Goal: Information Seeking & Learning: Check status

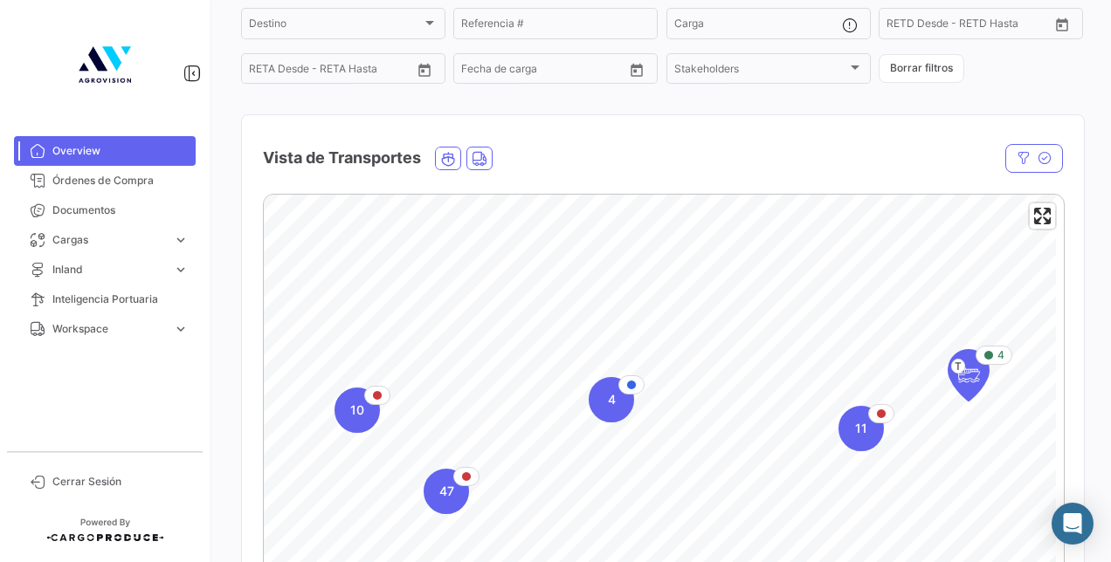
scroll to position [262, 0]
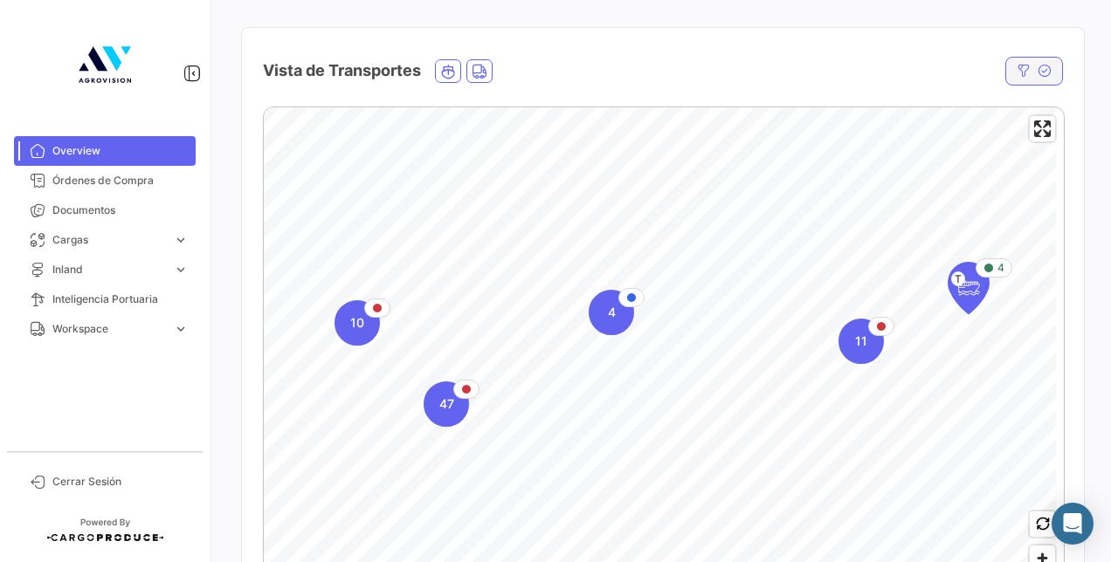
click at [1016, 77] on icon "button" at bounding box center [1023, 71] width 14 height 14
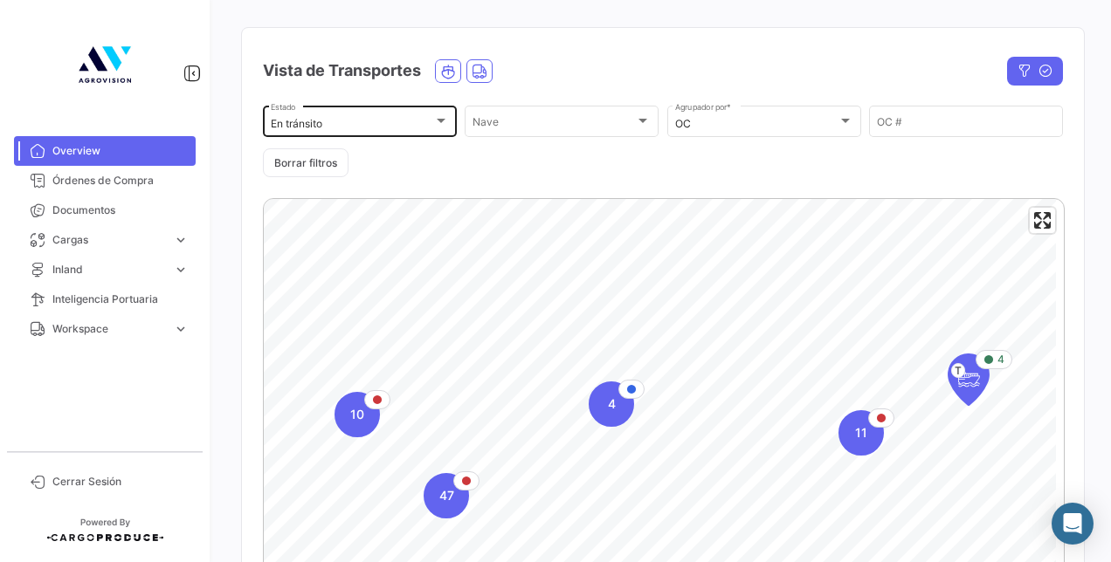
click at [444, 123] on div at bounding box center [441, 121] width 16 height 14
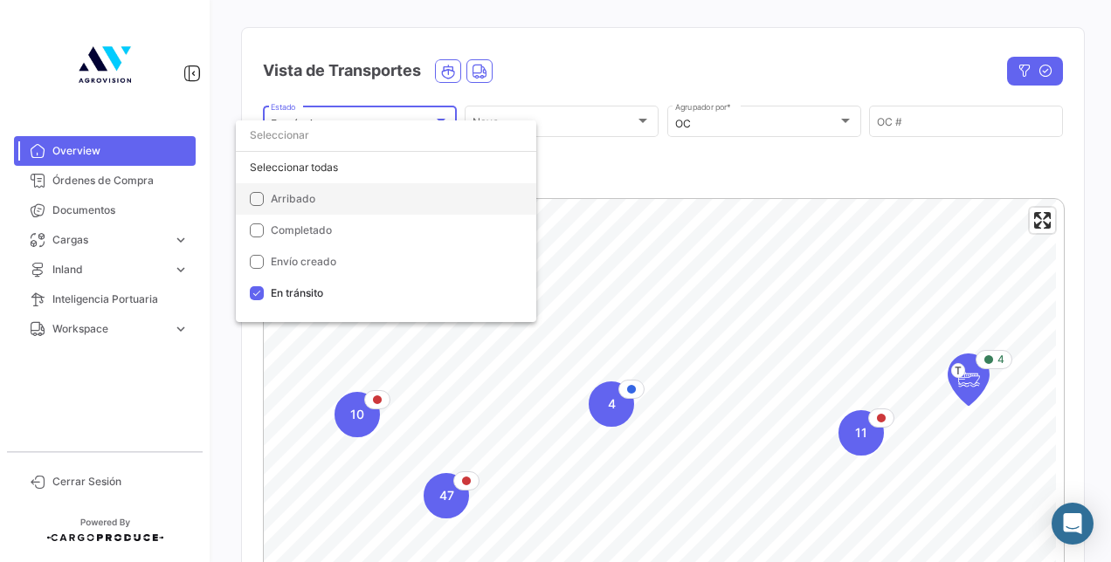
click at [255, 202] on mat-pseudo-checkbox at bounding box center [257, 199] width 14 height 14
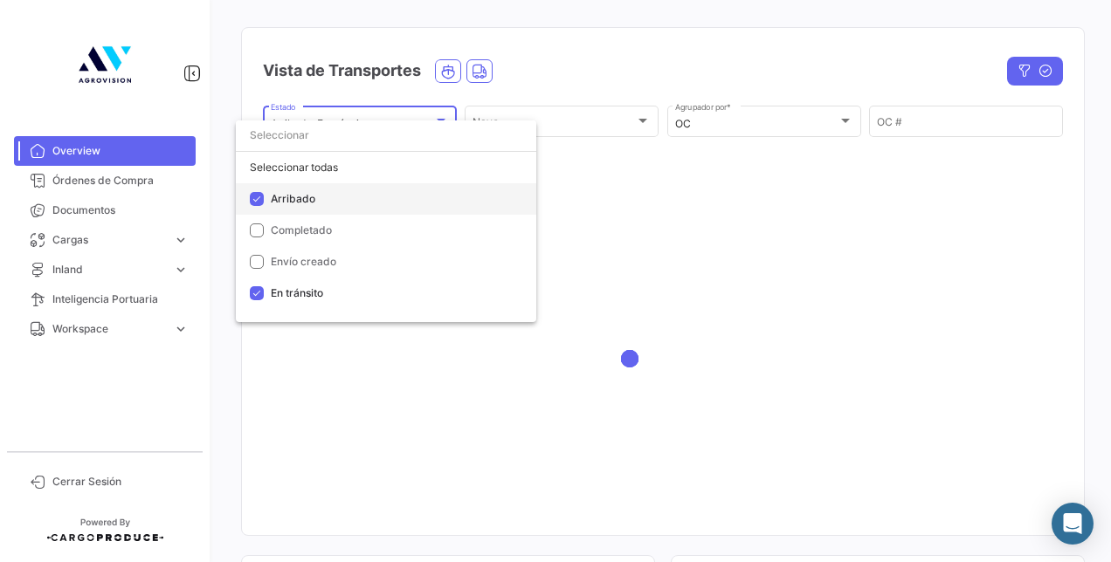
click at [255, 202] on mat-pseudo-checkbox at bounding box center [257, 199] width 14 height 14
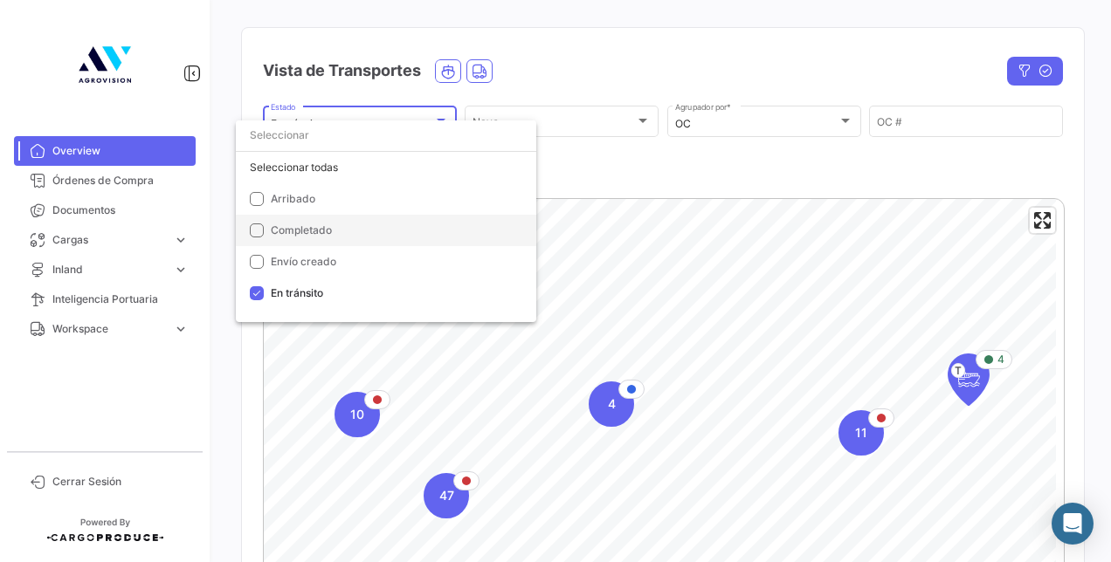
click at [253, 235] on mat-pseudo-checkbox at bounding box center [257, 231] width 14 height 14
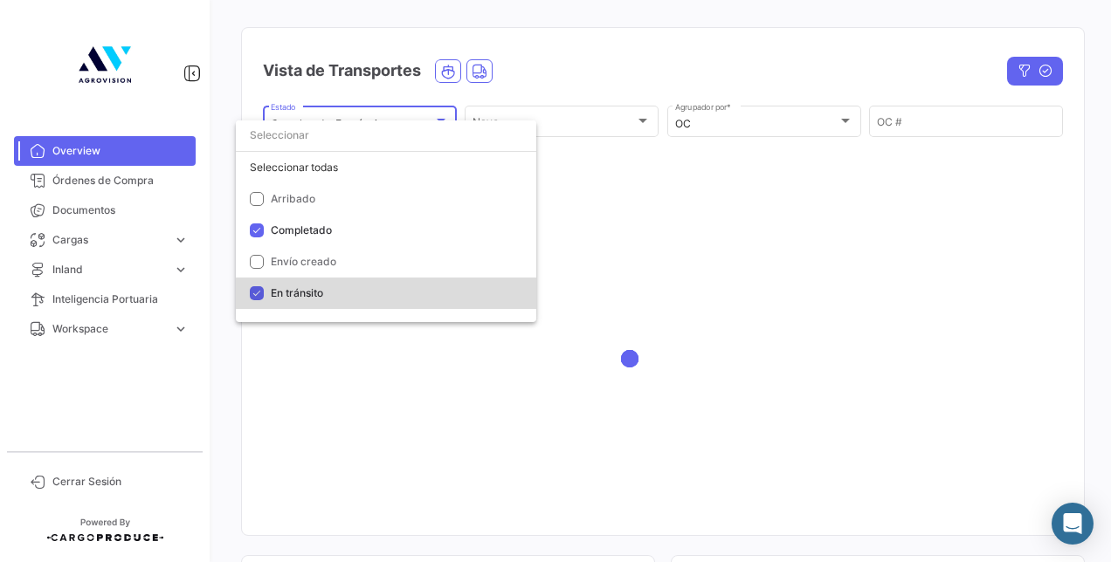
click at [258, 294] on mat-pseudo-checkbox at bounding box center [257, 293] width 14 height 14
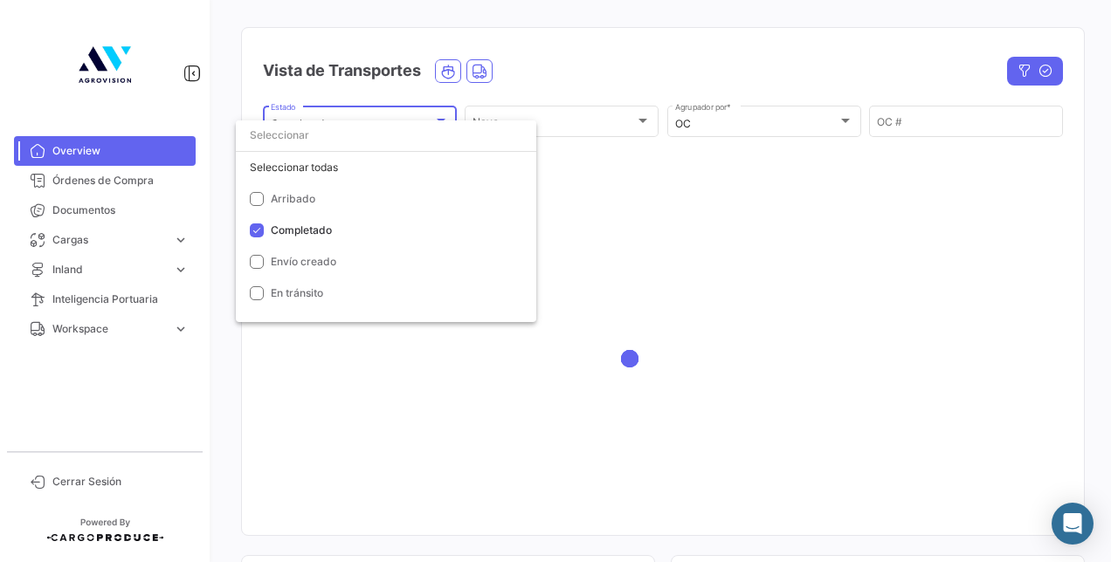
click at [607, 75] on div at bounding box center [555, 281] width 1111 height 562
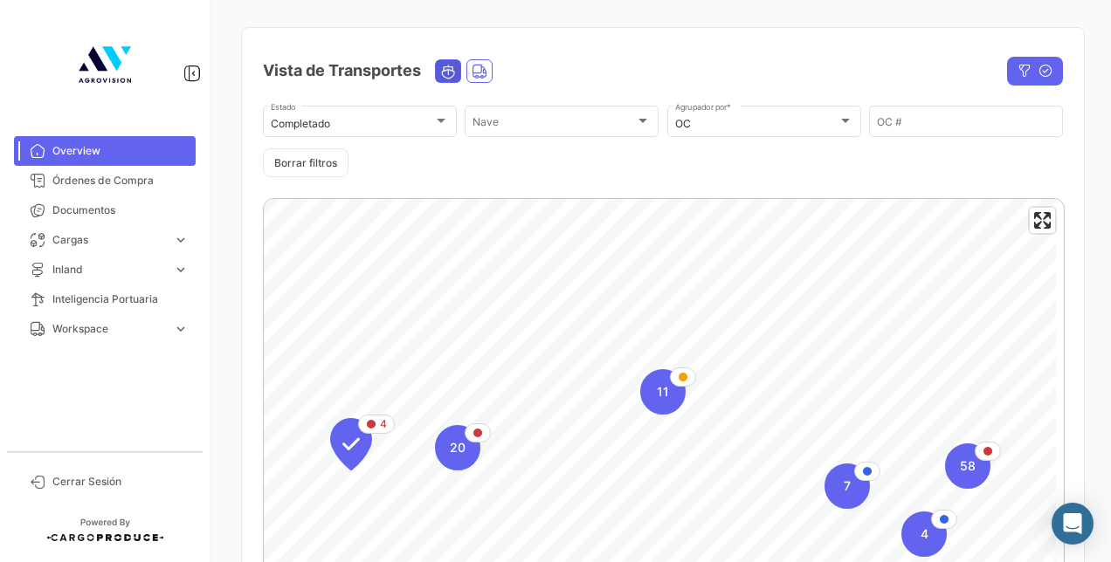
click at [455, 78] on icon "Ocean" at bounding box center [448, 72] width 16 height 16
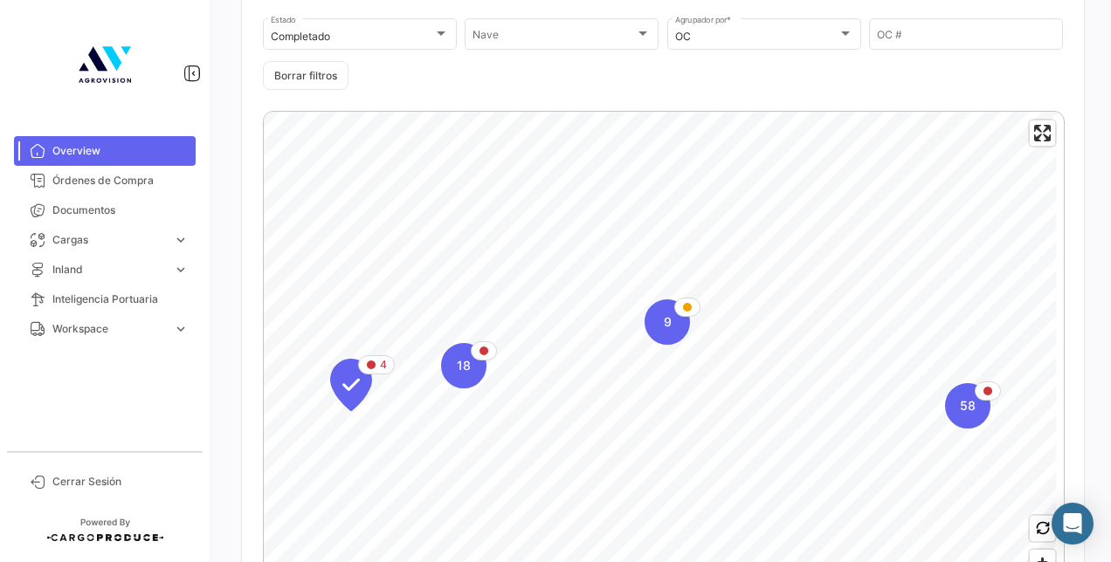
scroll to position [437, 0]
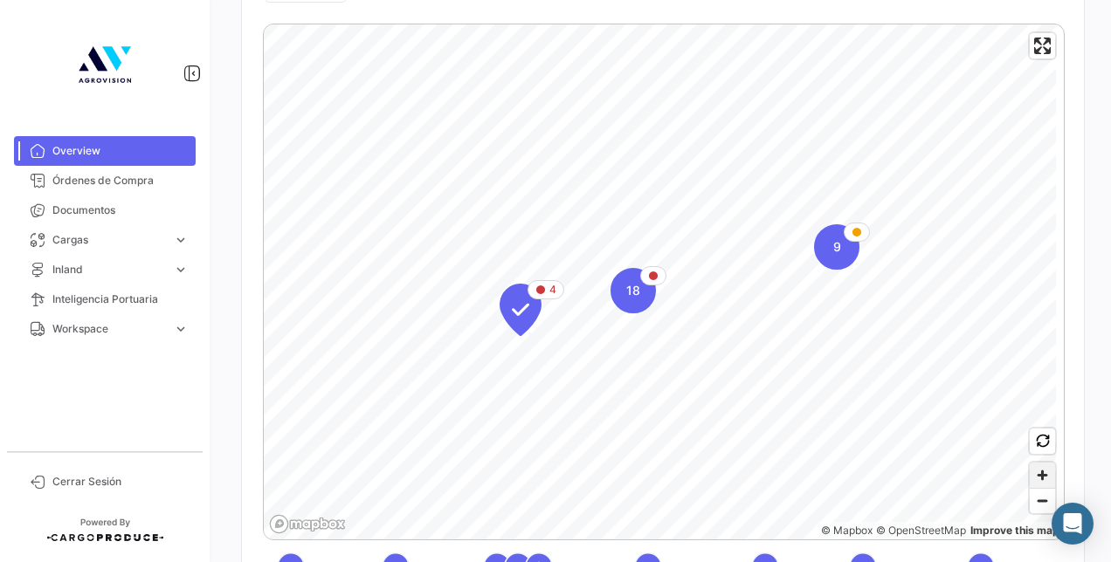
click at [1031, 479] on span "Zoom in" at bounding box center [1041, 475] width 25 height 25
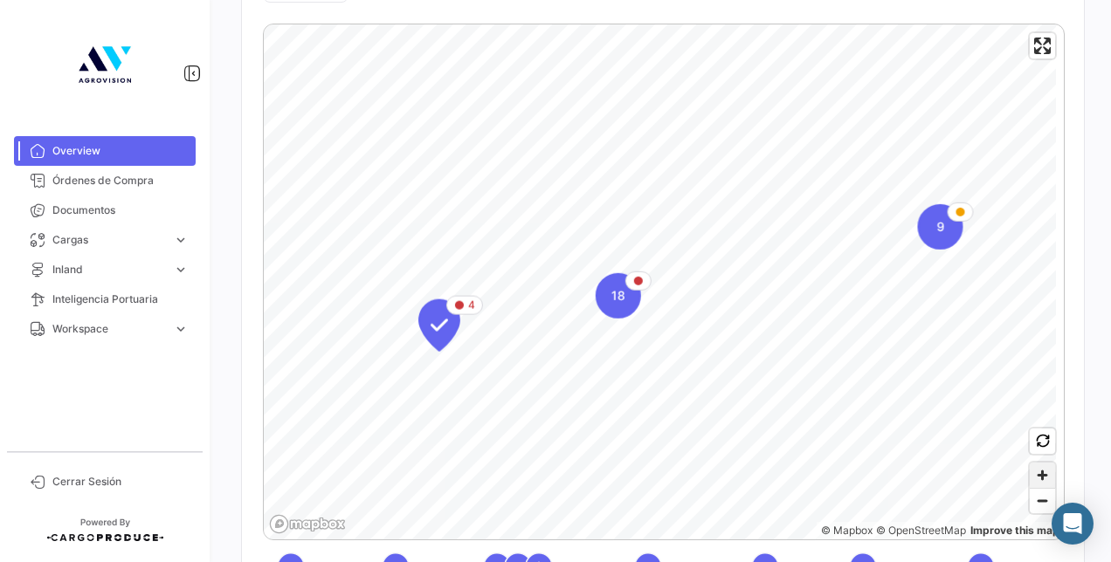
click at [1031, 479] on span "Zoom in" at bounding box center [1041, 475] width 25 height 25
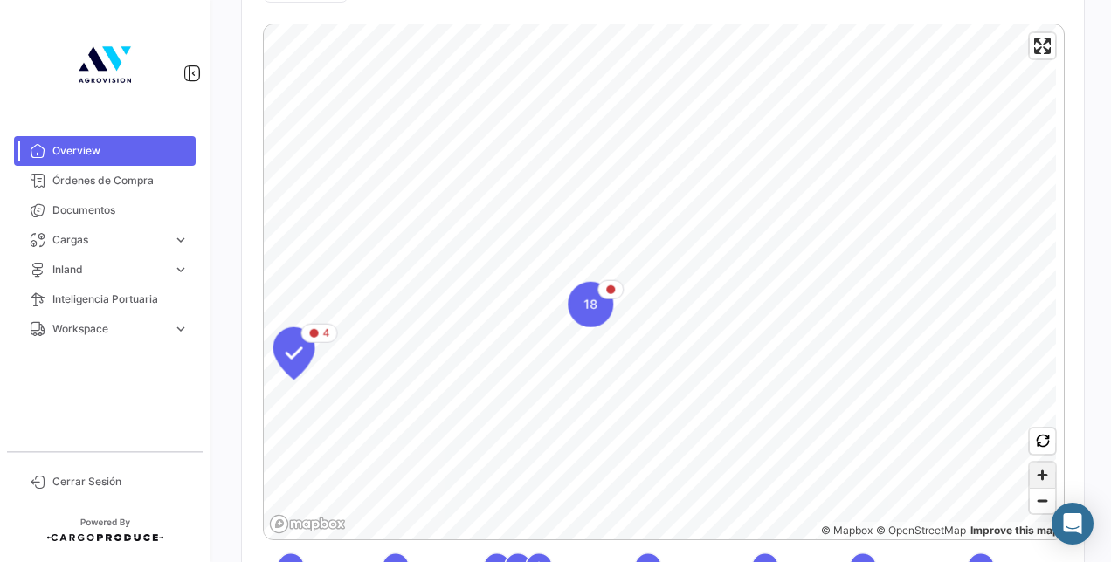
click at [1031, 479] on span "Zoom in" at bounding box center [1041, 475] width 25 height 25
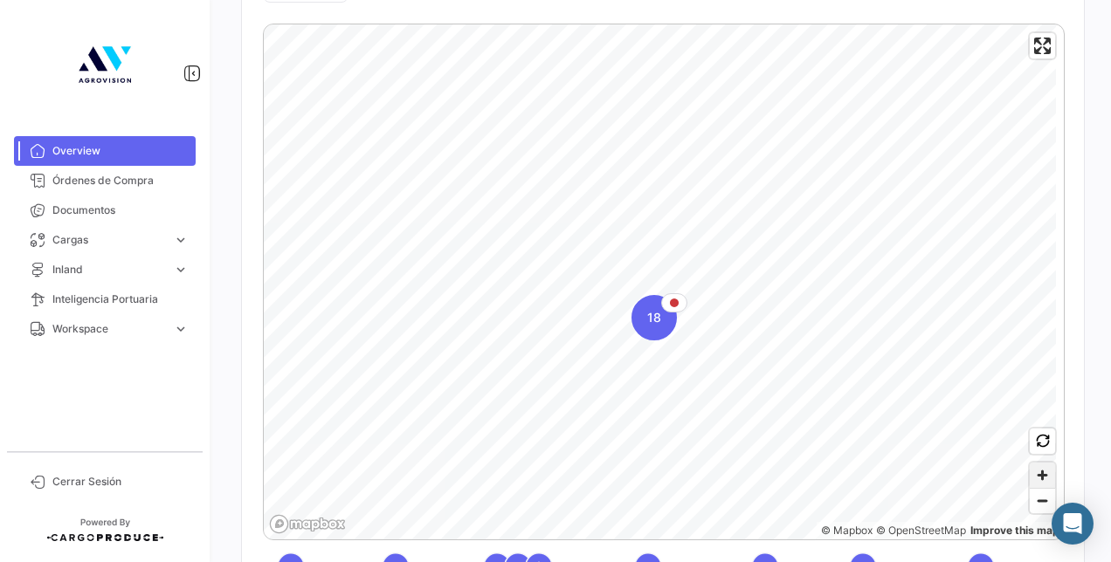
click at [1035, 481] on span "Zoom in" at bounding box center [1041, 475] width 25 height 25
click at [686, 287] on div "18" at bounding box center [678, 276] width 45 height 45
click at [608, 192] on icon "Map marker" at bounding box center [602, 184] width 24 height 37
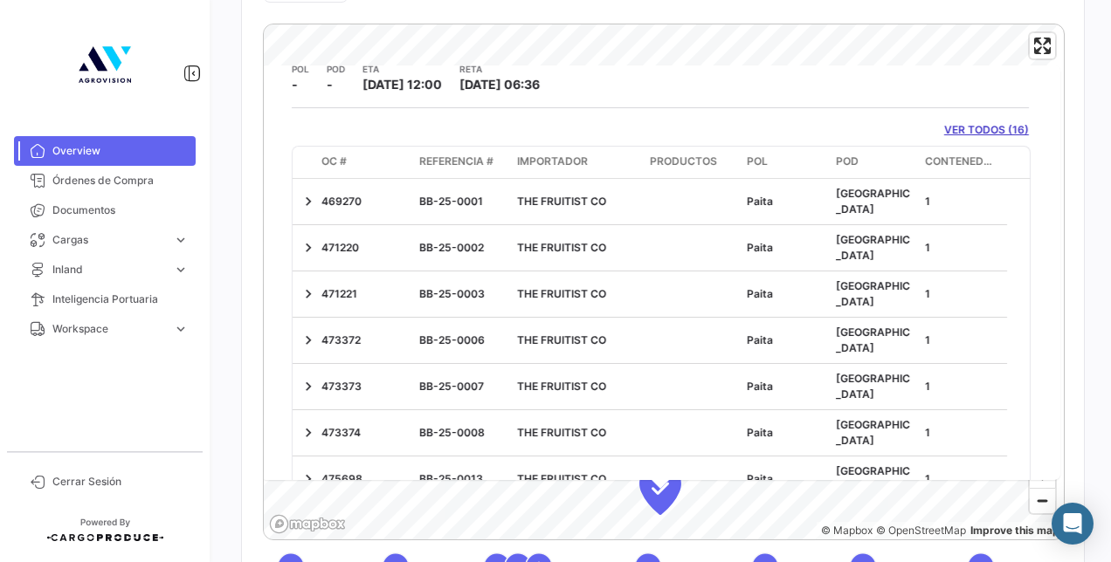
scroll to position [0, 0]
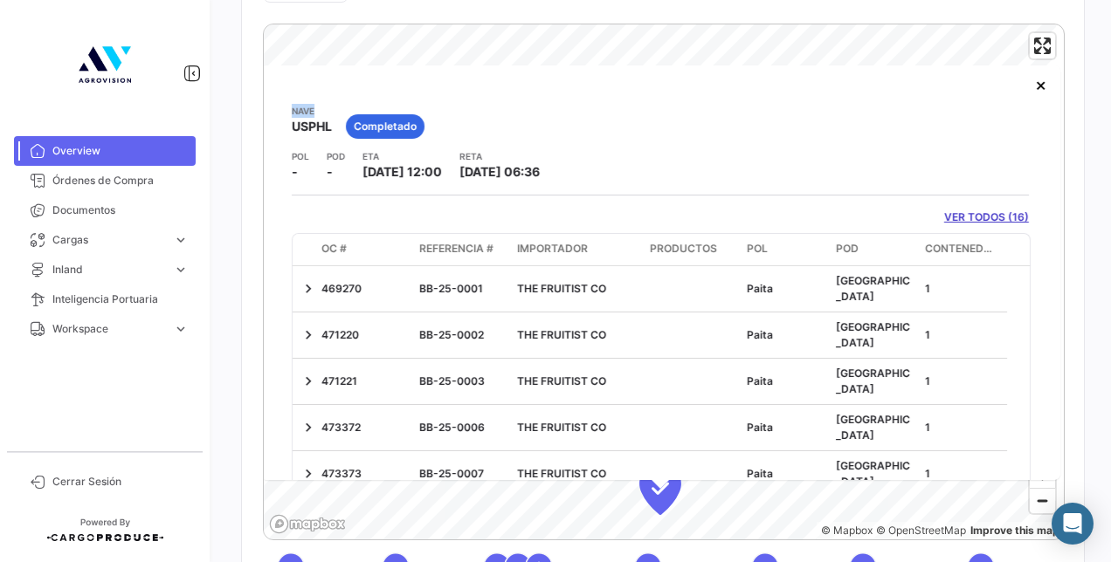
drag, startPoint x: 295, startPoint y: 113, endPoint x: 318, endPoint y: 113, distance: 22.7
click at [318, 113] on app-card-info-title "Nave" at bounding box center [312, 111] width 40 height 14
drag, startPoint x: 318, startPoint y: 113, endPoint x: 307, endPoint y: 131, distance: 20.4
click at [307, 131] on span "USPHL" at bounding box center [312, 126] width 40 height 17
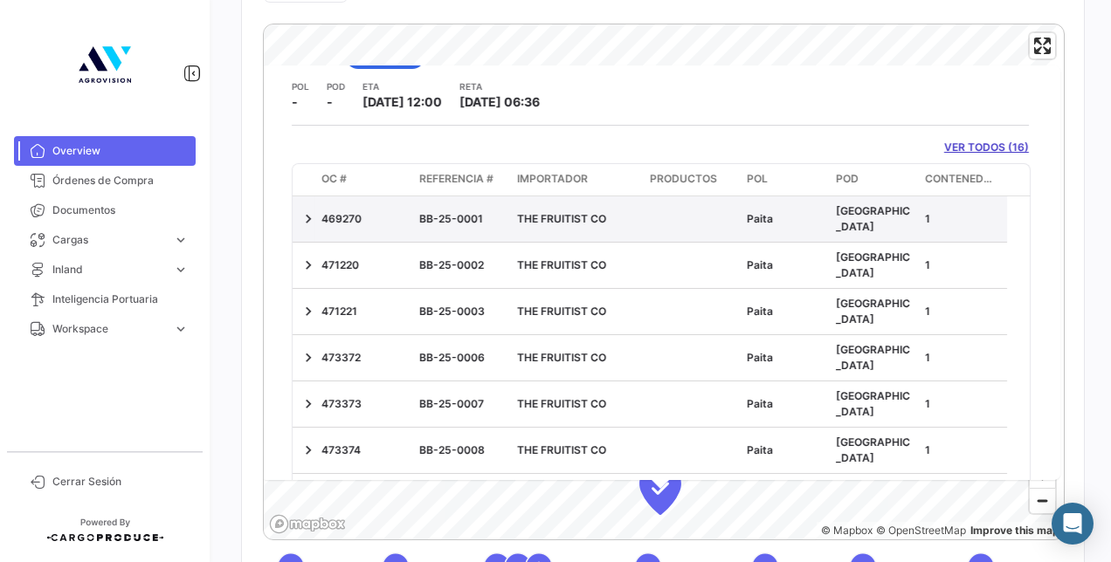
scroll to position [87, 0]
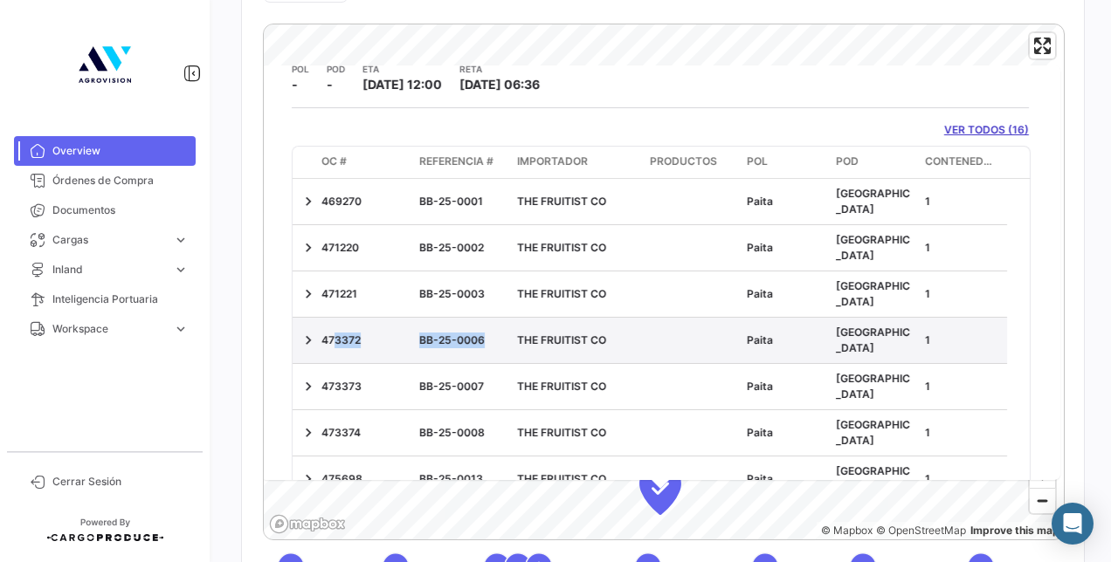
drag, startPoint x: 328, startPoint y: 314, endPoint x: 512, endPoint y: 320, distance: 184.3
click at [512, 320] on div "473372 BB-25-0006 THE FRUITIST CO Paita [GEOGRAPHIC_DATA] 1" at bounding box center [649, 340] width 714 height 45
drag, startPoint x: 512, startPoint y: 320, endPoint x: 458, endPoint y: 317, distance: 54.2
click at [458, 333] on div "BB-25-0006" at bounding box center [461, 341] width 84 height 16
click at [471, 333] on div "BB-25-0006" at bounding box center [461, 341] width 84 height 16
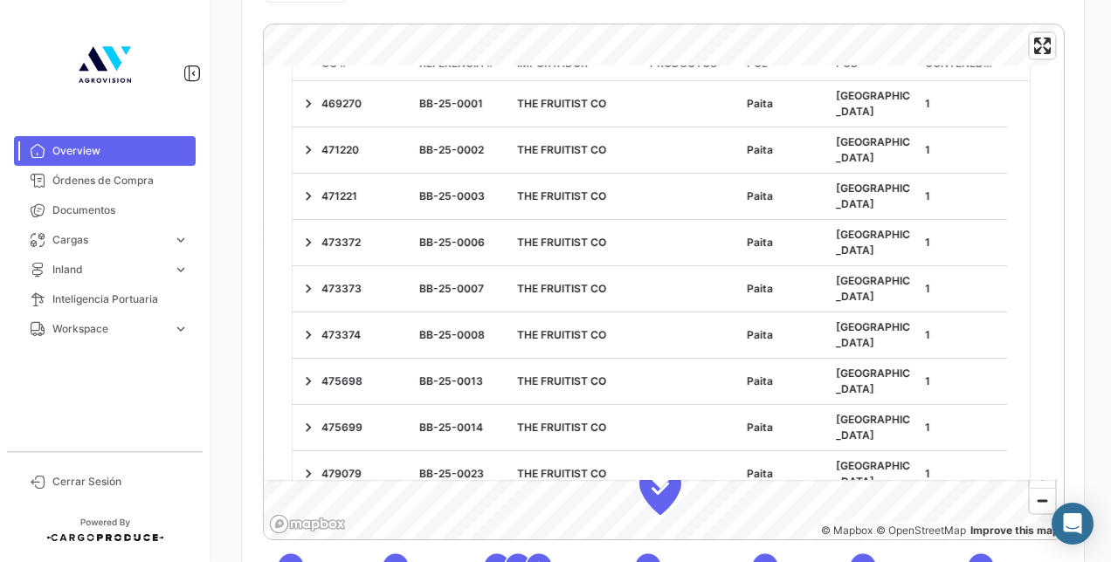
scroll to position [98, 0]
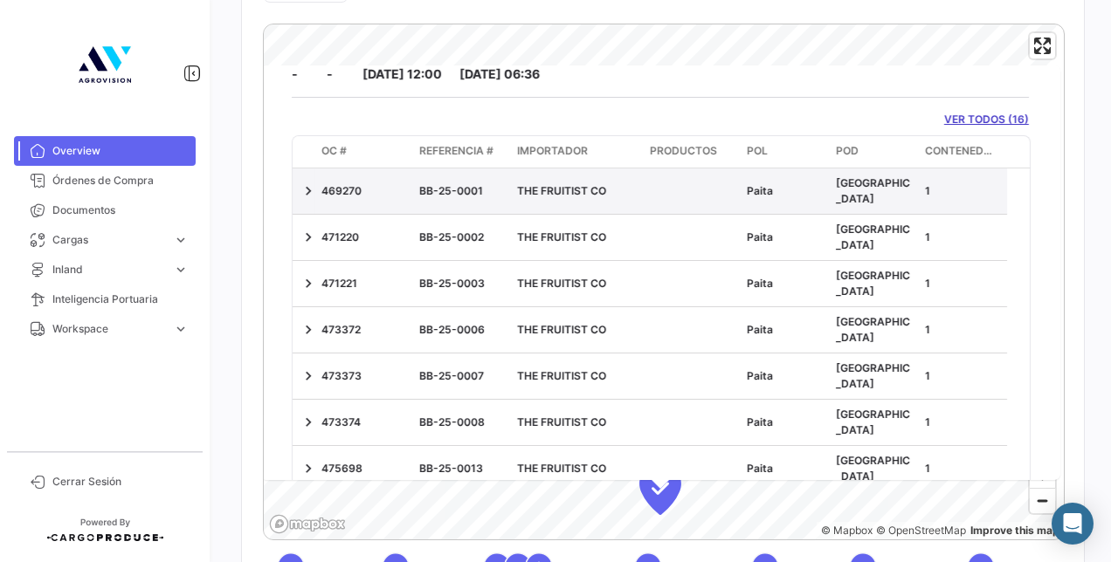
click at [318, 182] on datatable-body-cell "469270" at bounding box center [363, 190] width 98 height 45
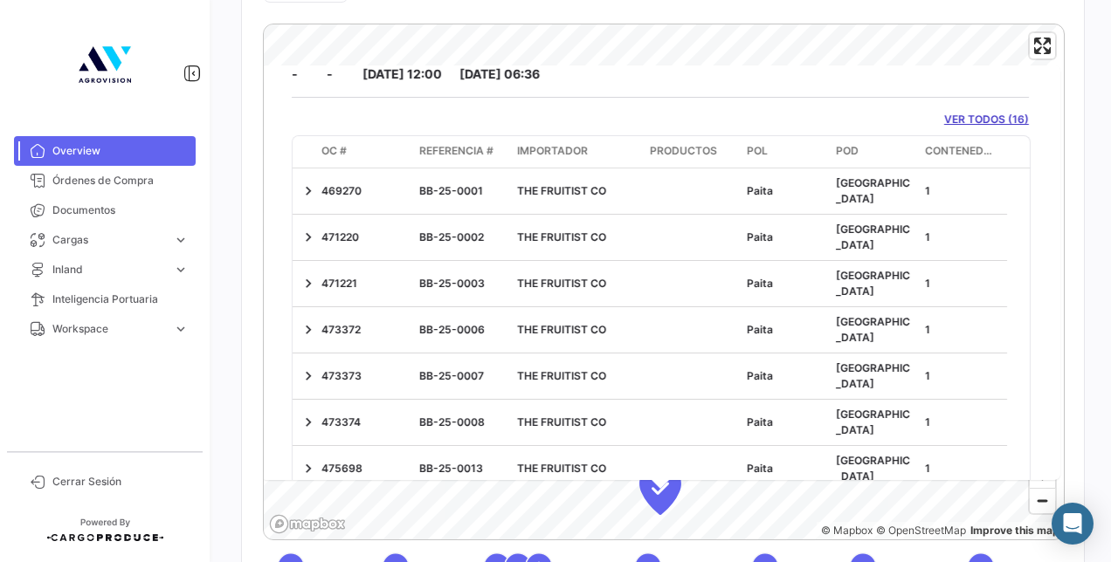
click at [992, 117] on link "VER TODOS (16)" at bounding box center [986, 120] width 85 height 16
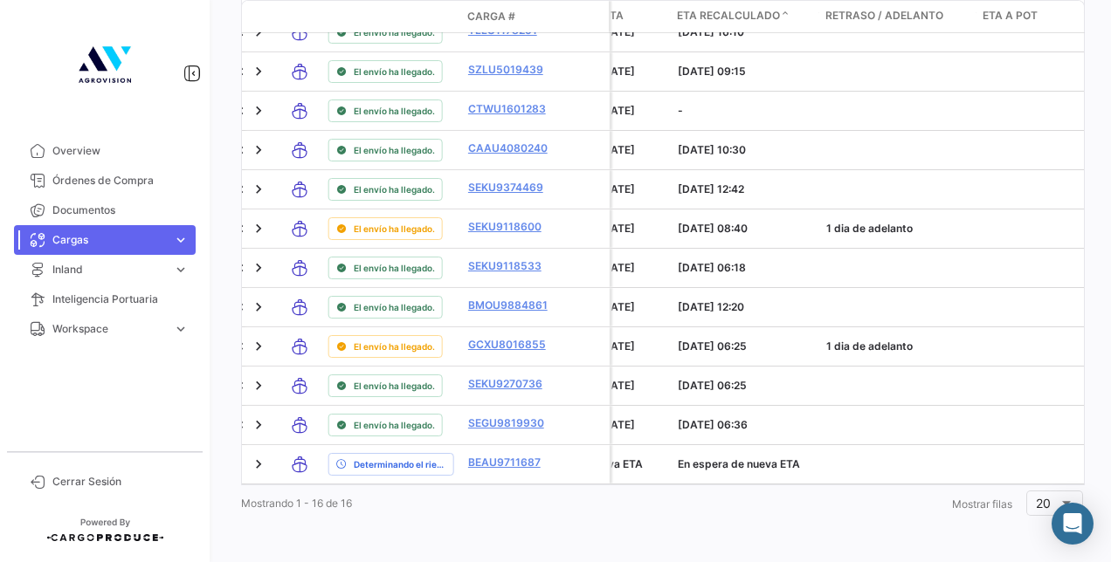
scroll to position [1012, 0]
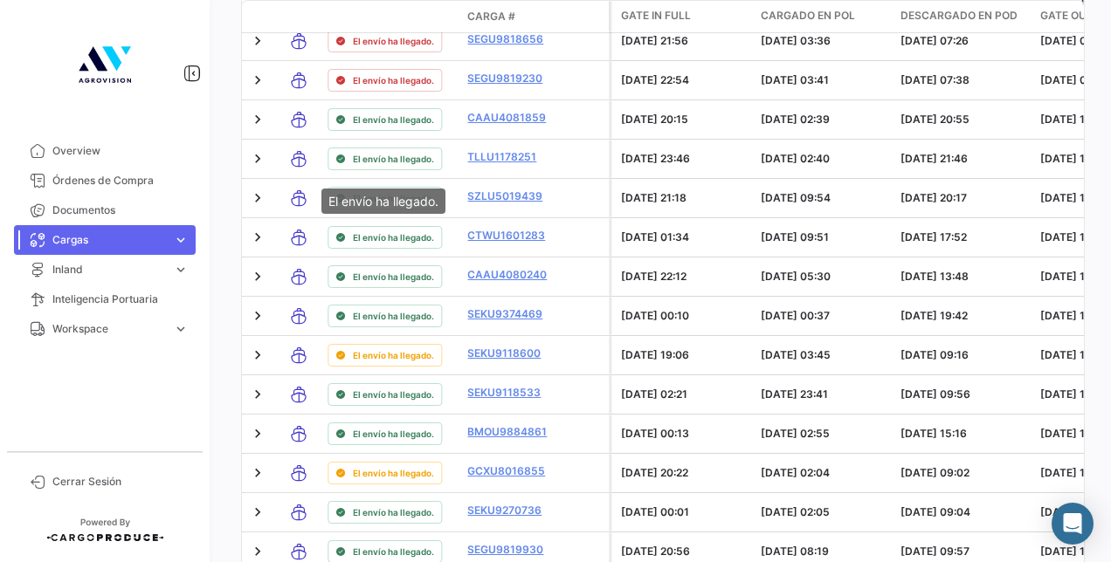
scroll to position [750, 0]
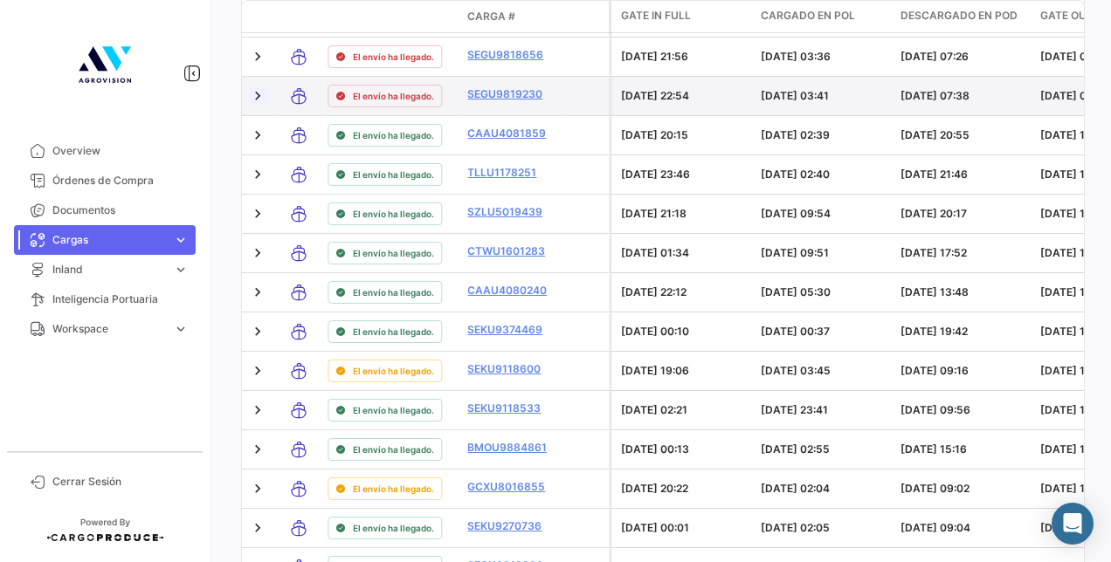
click at [259, 105] on link at bounding box center [257, 95] width 17 height 17
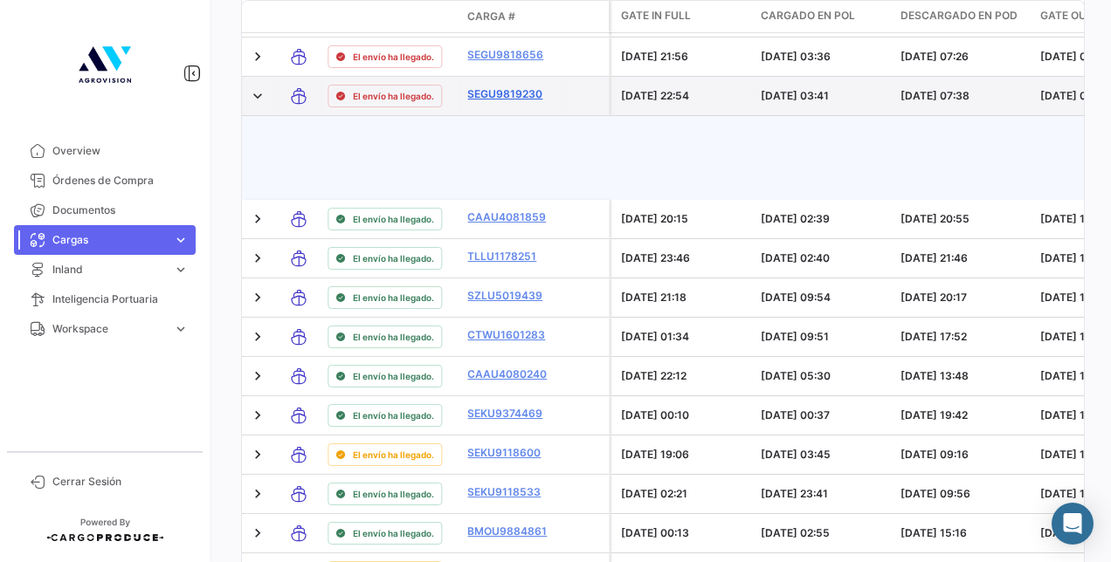
click at [517, 102] on link "SEGU9819230" at bounding box center [512, 94] width 91 height 16
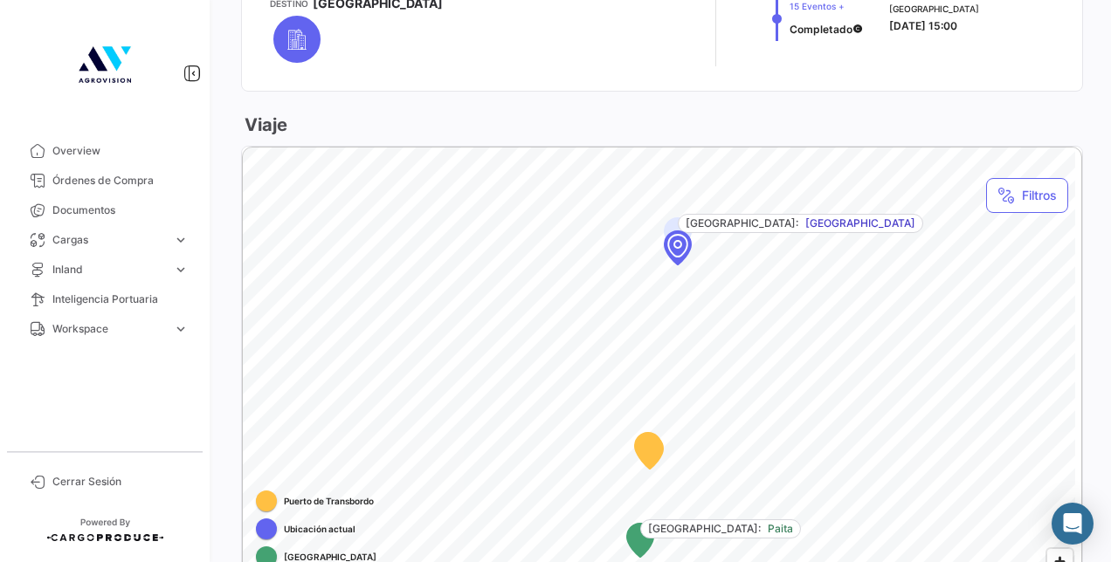
scroll to position [960, 0]
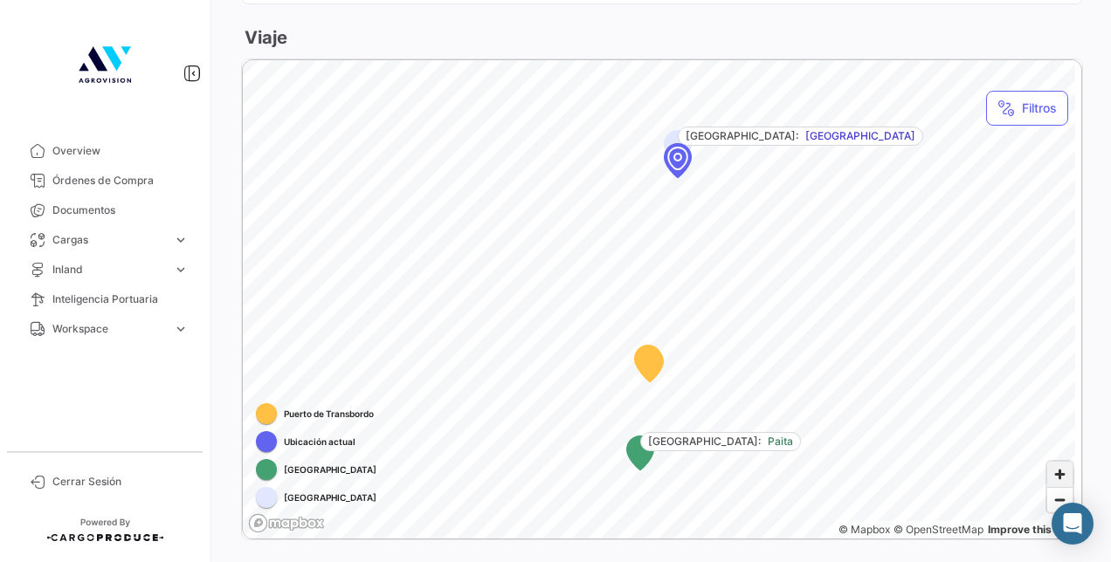
click at [1052, 476] on span "Zoom in" at bounding box center [1059, 474] width 25 height 25
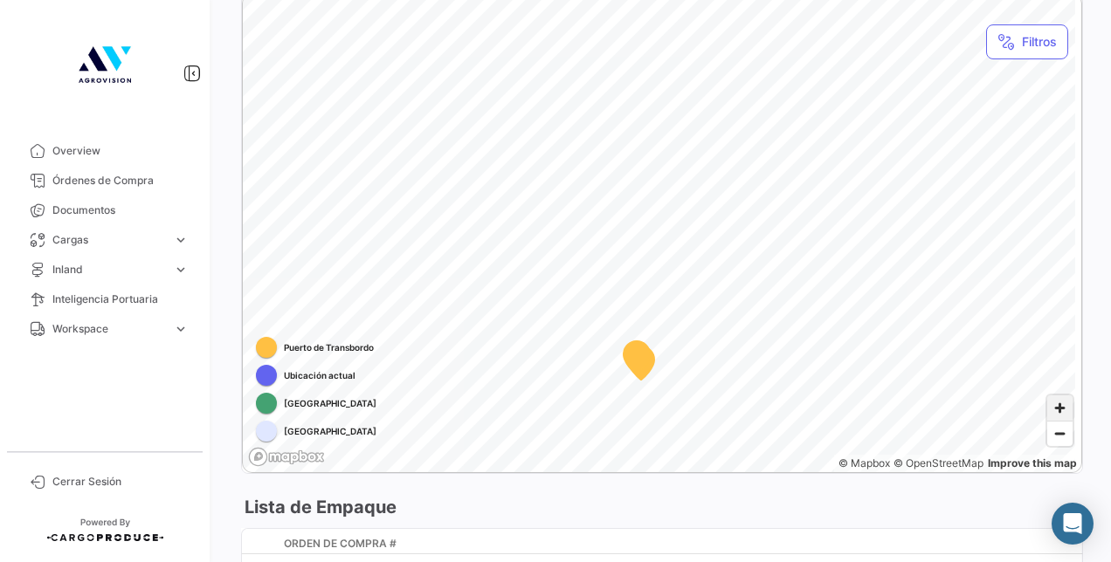
scroll to position [1048, 0]
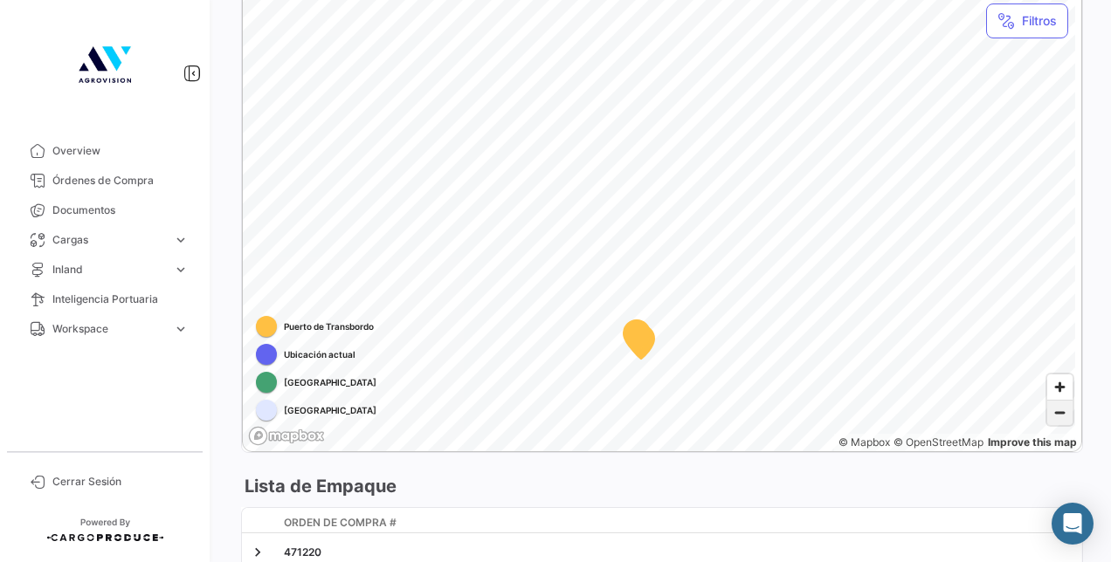
click at [1055, 416] on span "Zoom out" at bounding box center [1059, 413] width 25 height 24
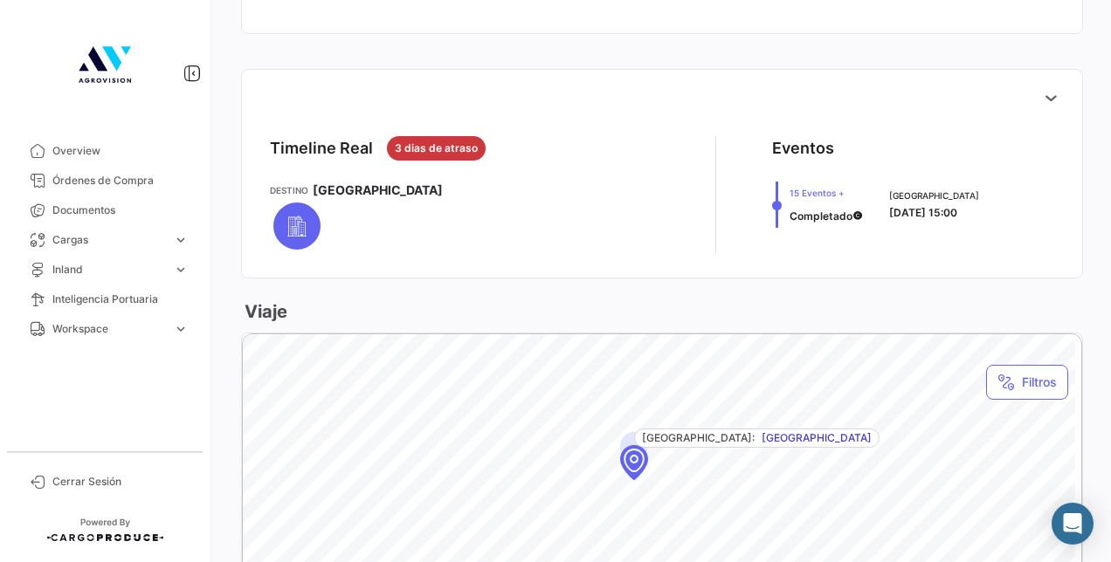
scroll to position [698, 0]
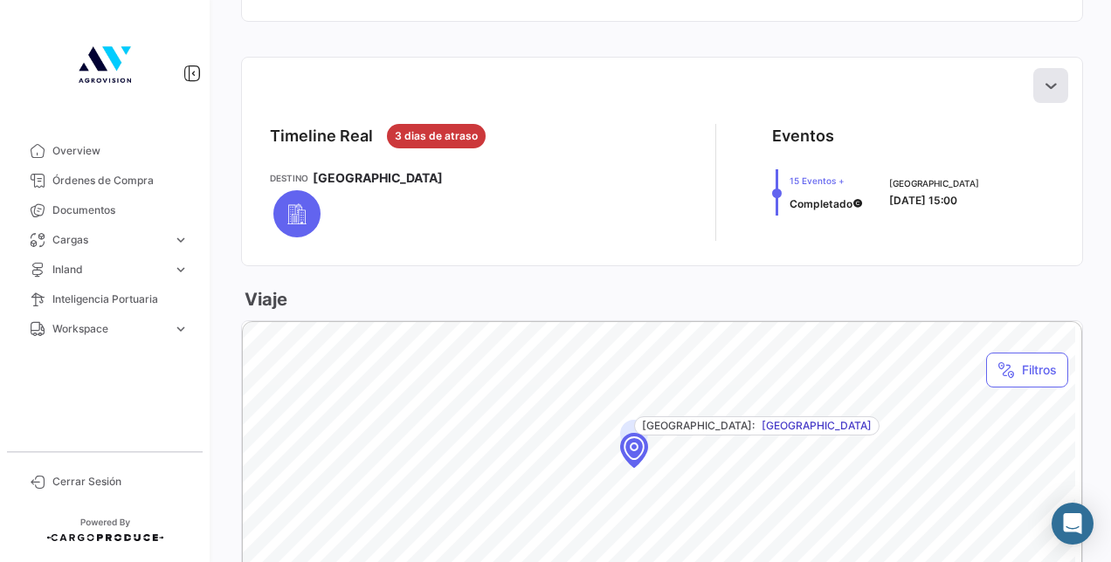
click at [1043, 77] on icon at bounding box center [1050, 85] width 17 height 17
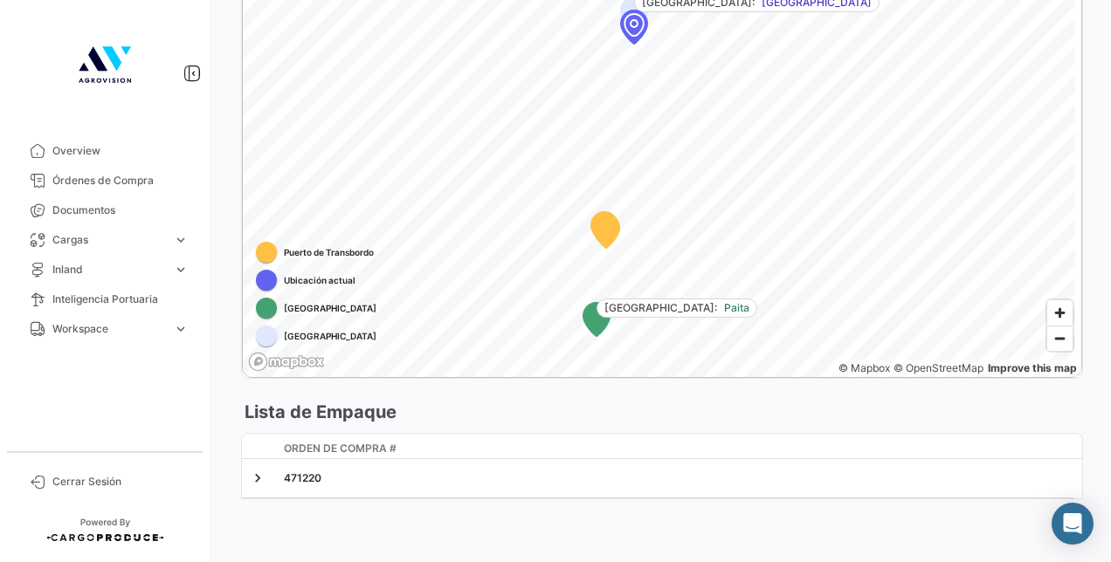
scroll to position [1951, 0]
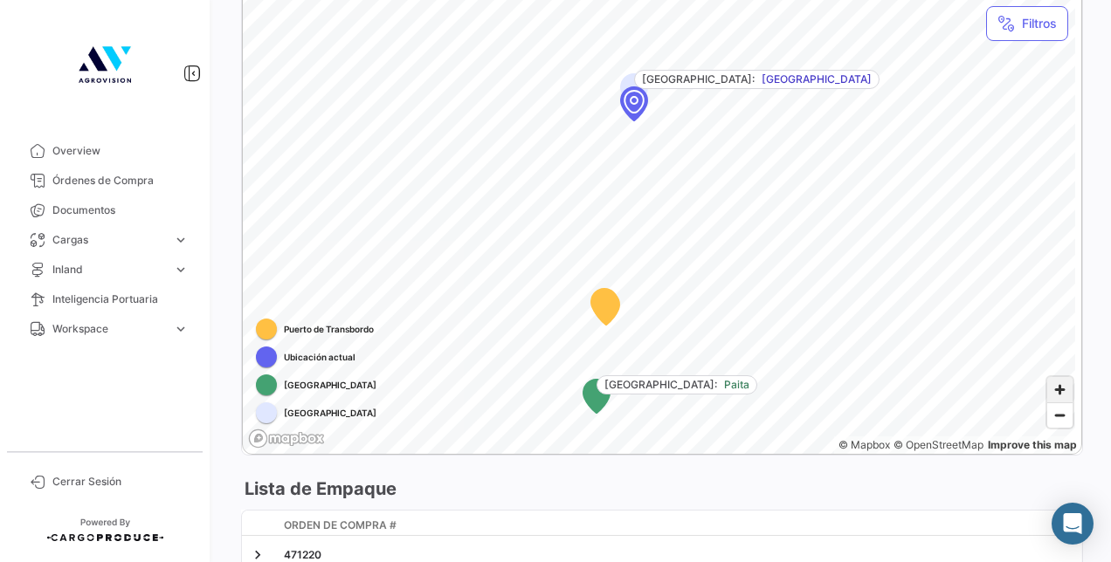
click at [1051, 400] on span "Zoom in" at bounding box center [1059, 389] width 25 height 25
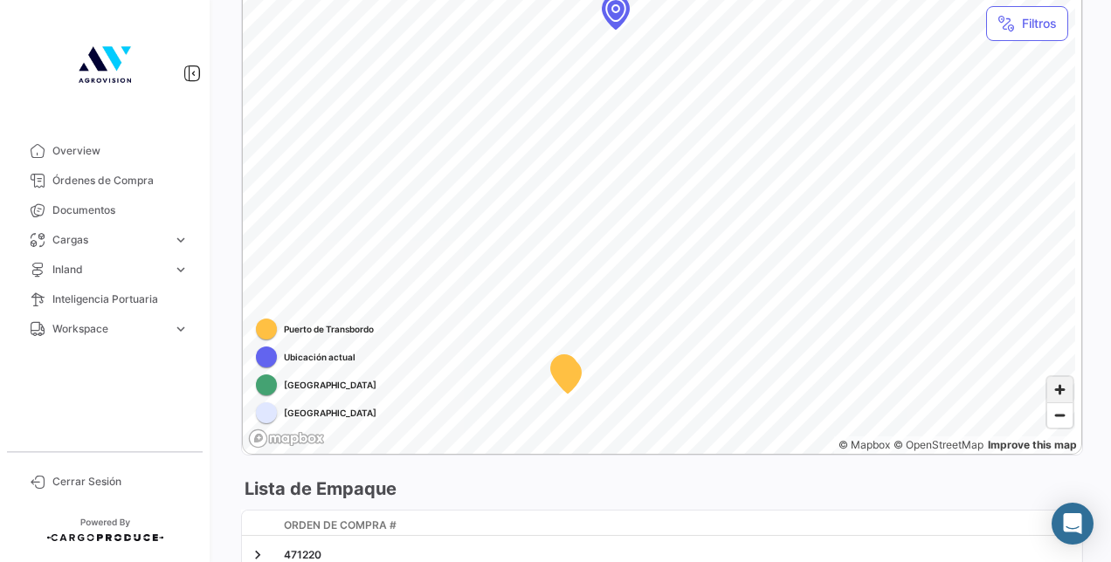
click at [1051, 400] on span "Zoom in" at bounding box center [1059, 389] width 25 height 25
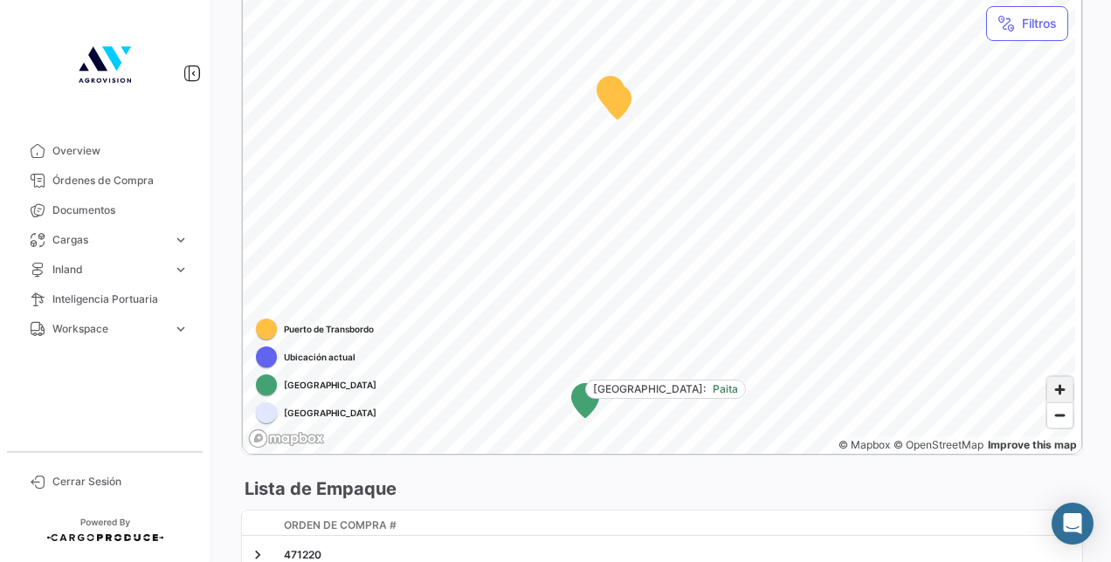
click at [1050, 398] on span "Zoom in" at bounding box center [1059, 389] width 25 height 25
click at [1055, 400] on span "Zoom in" at bounding box center [1059, 389] width 25 height 25
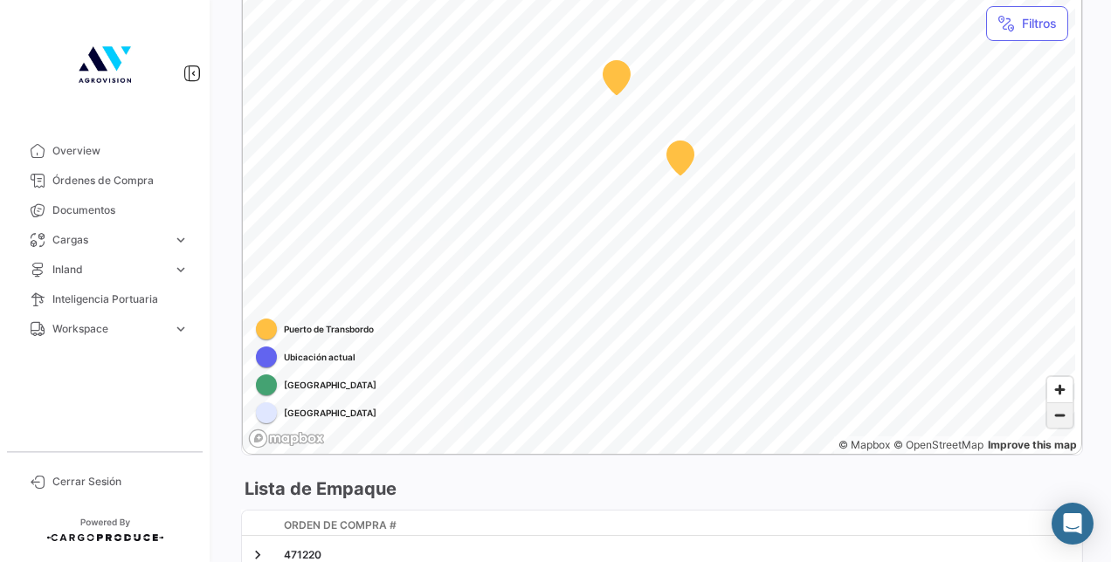
click at [1051, 420] on span "Zoom out" at bounding box center [1059, 415] width 25 height 24
click at [1049, 428] on span "Zoom out" at bounding box center [1059, 415] width 25 height 24
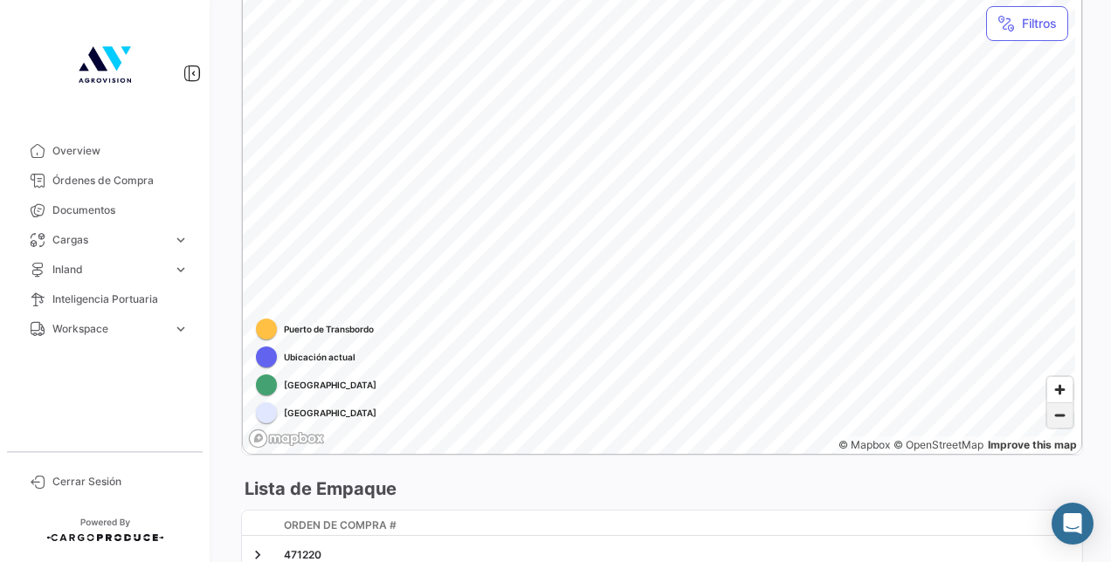
click at [1049, 428] on span "Zoom out" at bounding box center [1059, 415] width 25 height 24
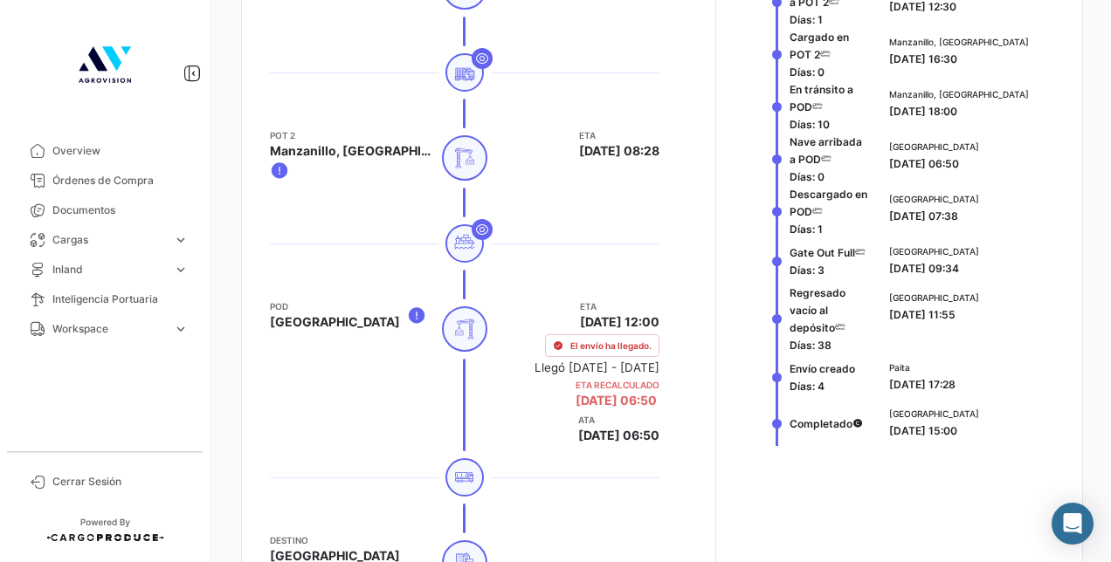
scroll to position [1078, 0]
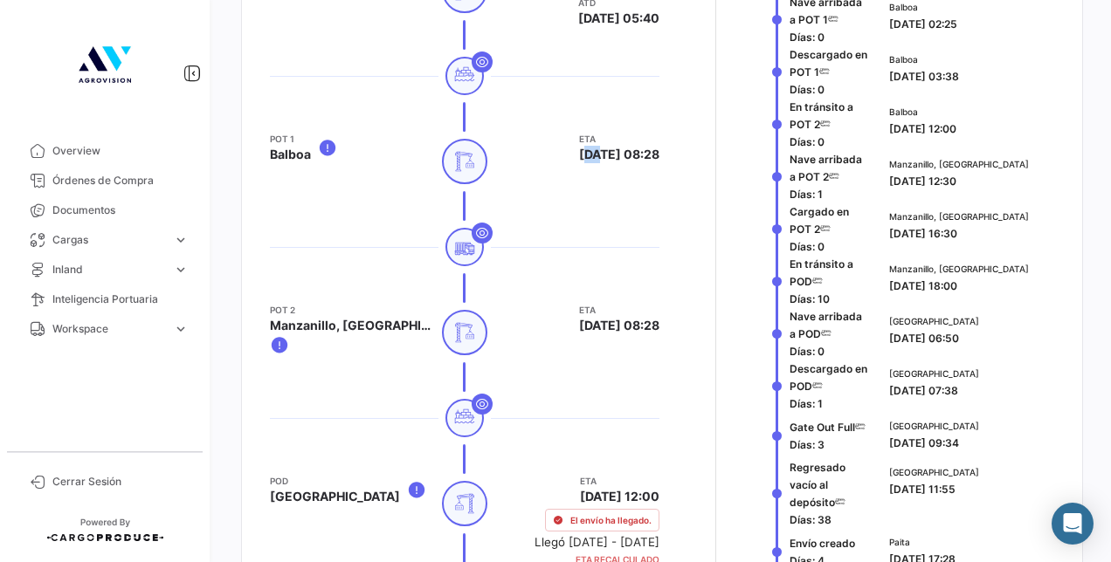
drag, startPoint x: 543, startPoint y: 152, endPoint x: 555, endPoint y: 155, distance: 12.7
click at [579, 155] on span "[DATE] 08:28" at bounding box center [619, 154] width 80 height 17
click at [579, 150] on span "[DATE] 08:28" at bounding box center [619, 154] width 80 height 17
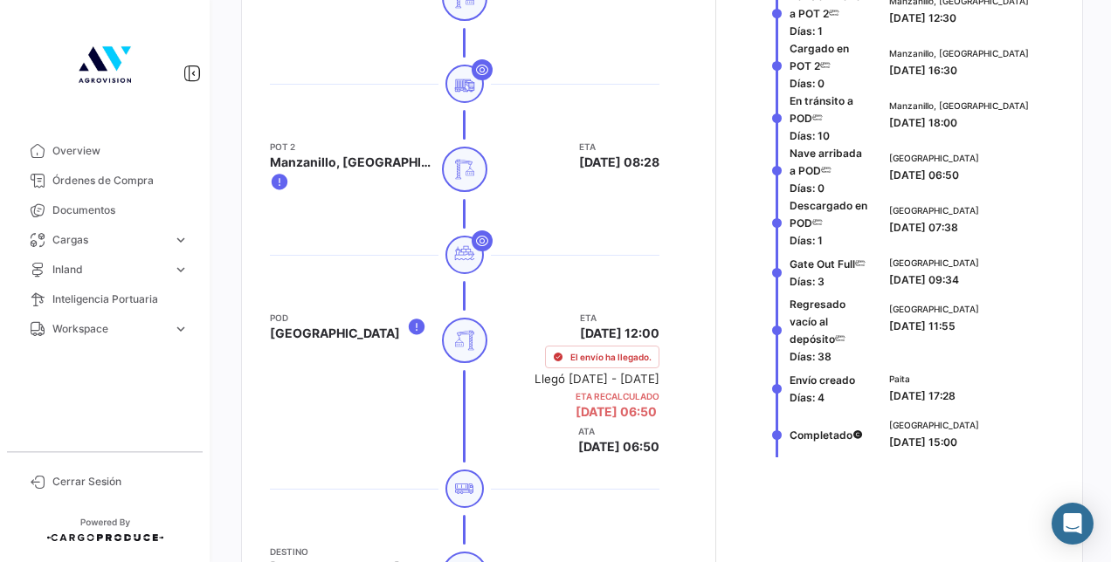
scroll to position [1253, 0]
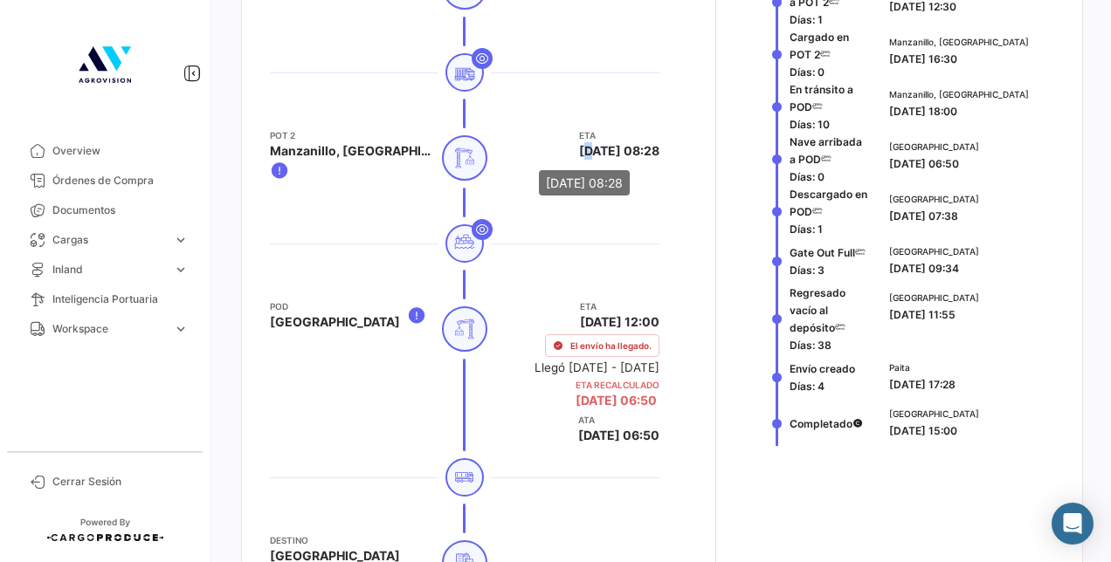
click at [579, 151] on span "[DATE] 08:28" at bounding box center [619, 150] width 80 height 17
drag, startPoint x: 550, startPoint y: 151, endPoint x: 561, endPoint y: 147, distance: 11.3
click at [579, 147] on span "[DATE] 08:28" at bounding box center [619, 150] width 80 height 17
drag, startPoint x: 817, startPoint y: 389, endPoint x: 784, endPoint y: 381, distance: 34.3
click at [789, 381] on span "Envío creado Días: 4" at bounding box center [821, 377] width 65 height 35
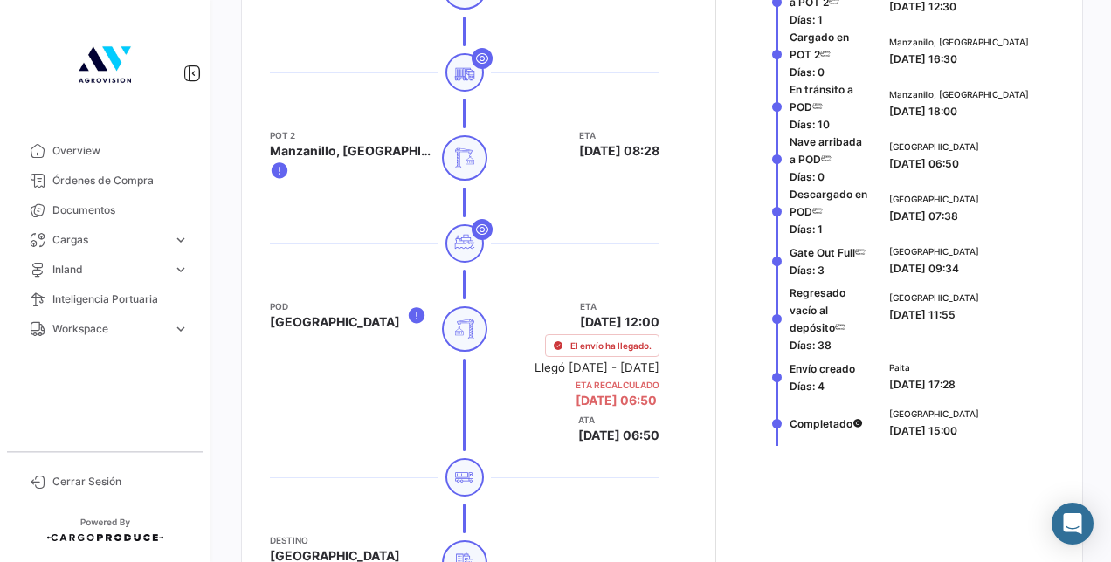
drag, startPoint x: 863, startPoint y: 282, endPoint x: 992, endPoint y: 48, distance: 267.3
click at [992, 48] on div "Manzanillo, [GEOGRAPHIC_DATA] [DATE] 16:30" at bounding box center [968, 51] width 158 height 32
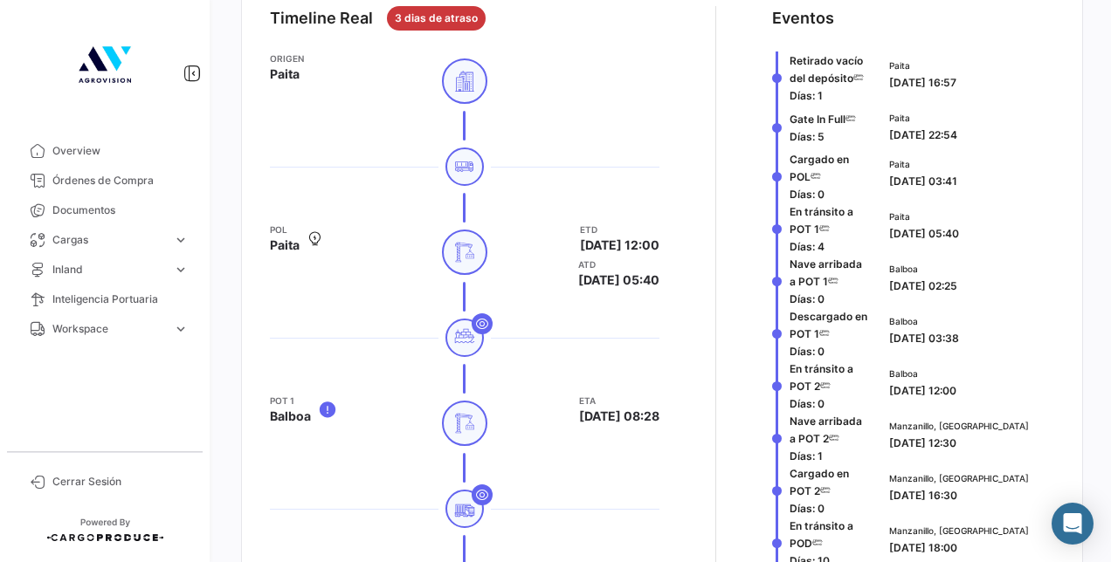
scroll to position [292, 0]
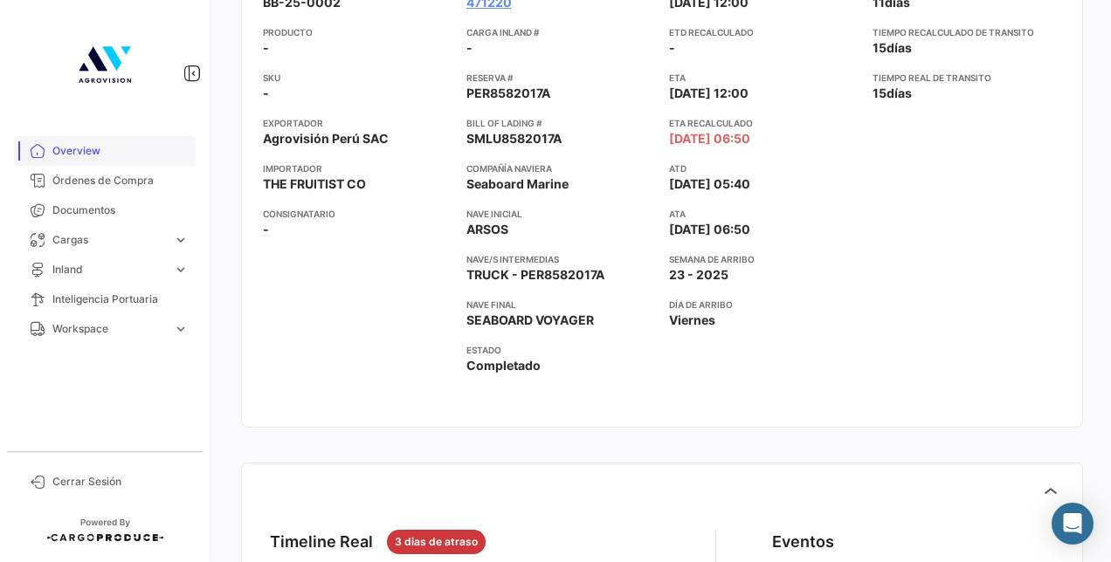
drag, startPoint x: 79, startPoint y: 148, endPoint x: 98, endPoint y: 145, distance: 18.7
click at [79, 148] on span "Overview" at bounding box center [120, 151] width 136 height 16
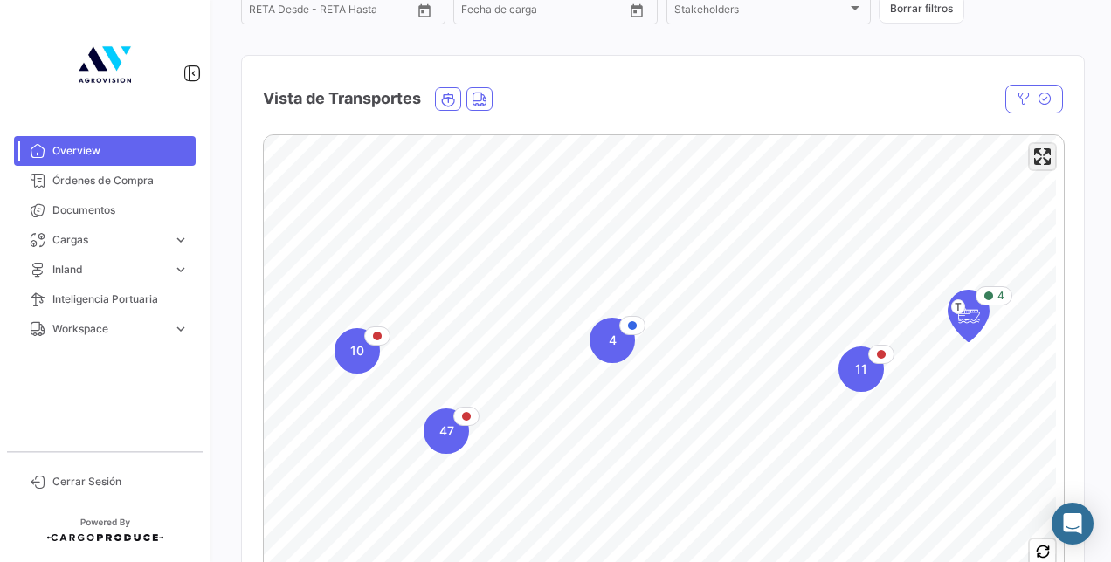
scroll to position [262, 0]
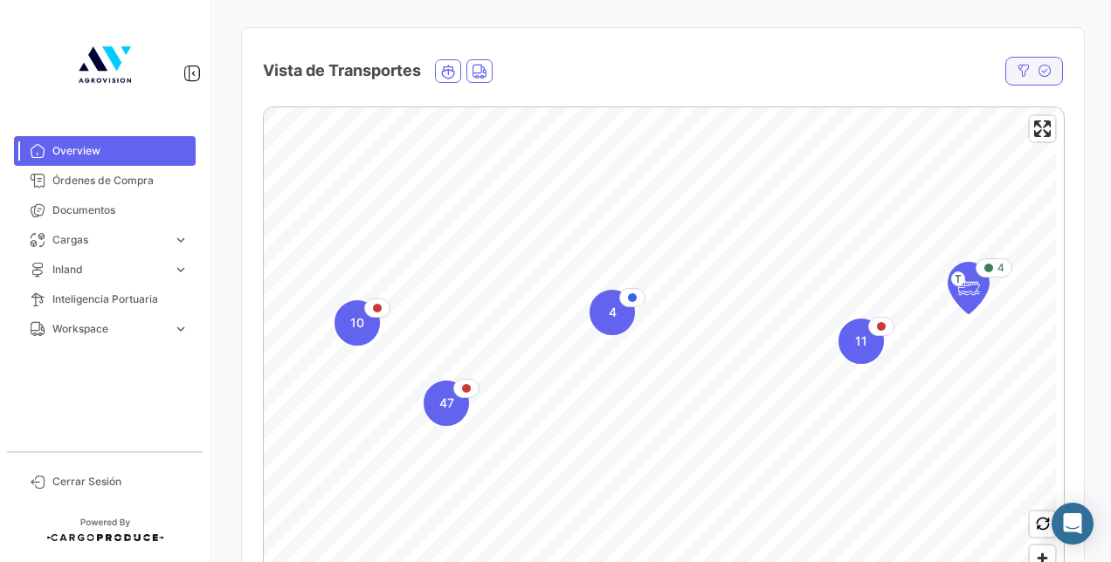
click at [1005, 69] on button "button" at bounding box center [1034, 71] width 58 height 29
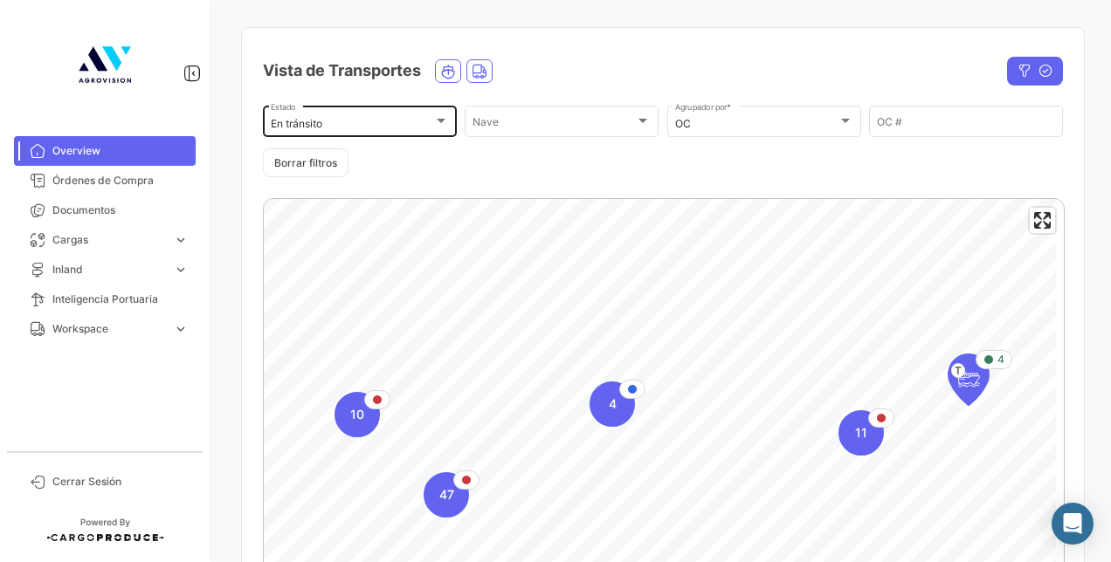
click at [395, 119] on div "En tránsito Estado" at bounding box center [360, 120] width 178 height 34
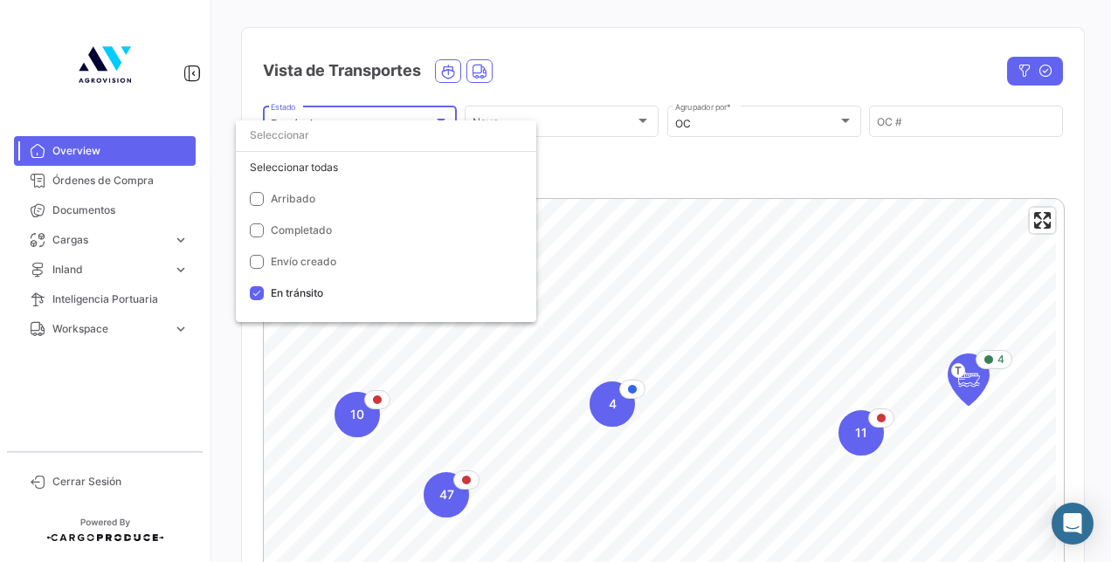
click at [751, 168] on div at bounding box center [555, 281] width 1111 height 562
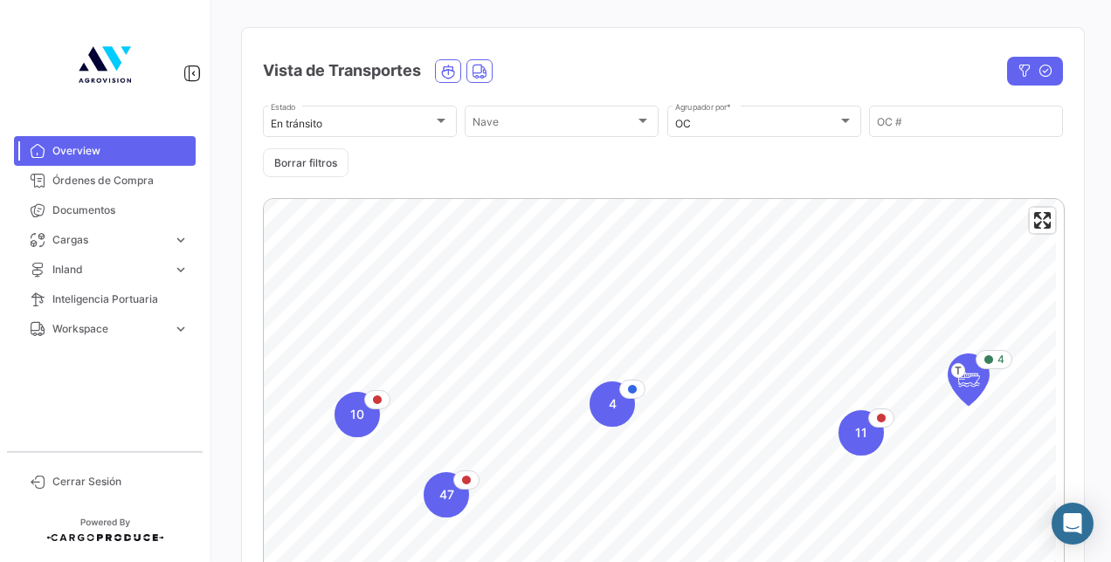
scroll to position [437, 0]
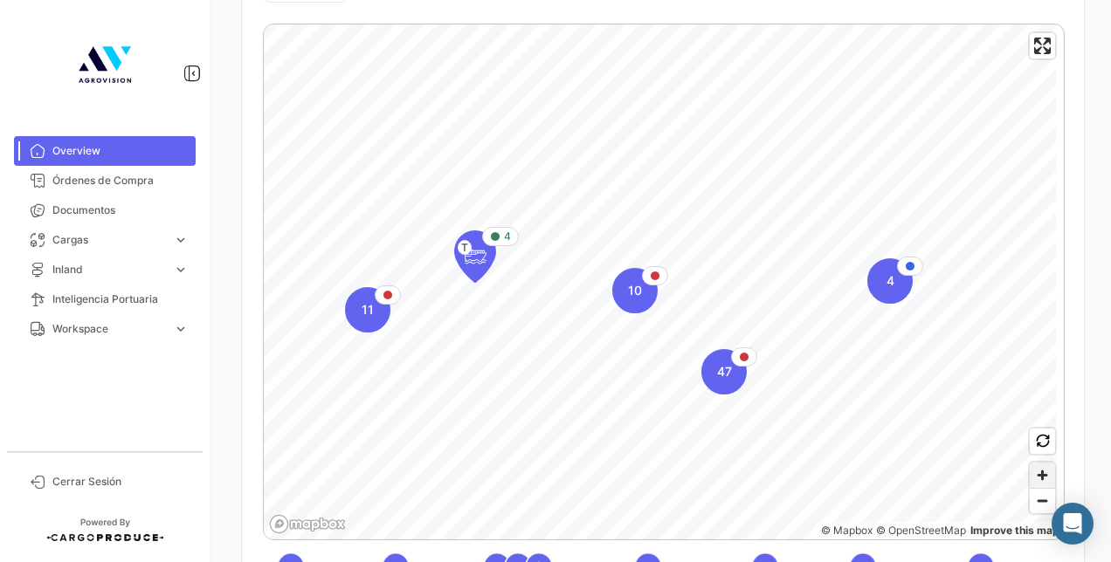
click at [1029, 468] on span "Zoom in" at bounding box center [1041, 475] width 25 height 25
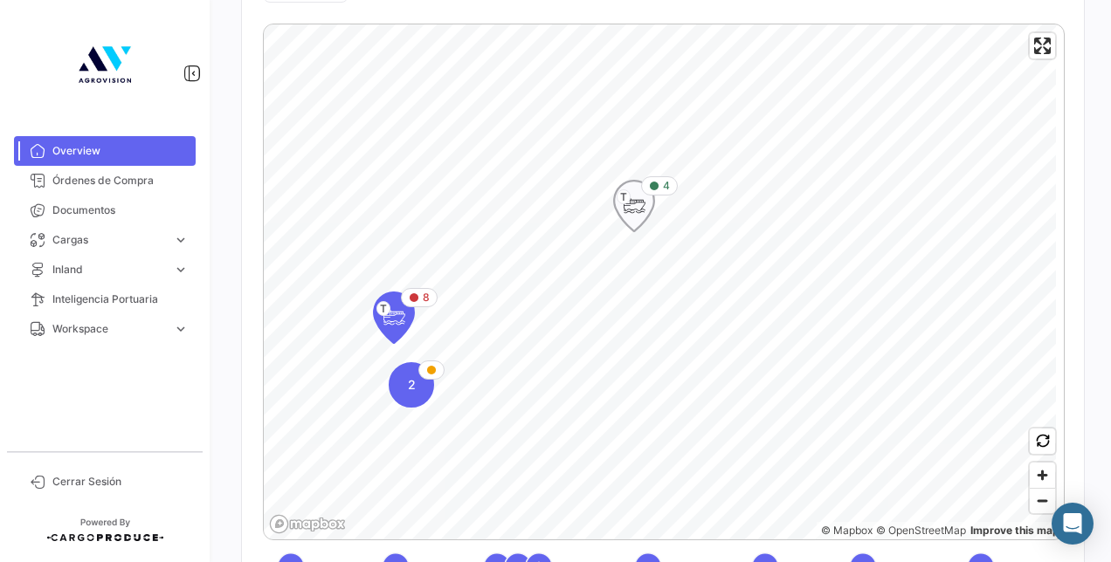
click at [632, 209] on icon "Map marker" at bounding box center [634, 206] width 24 height 37
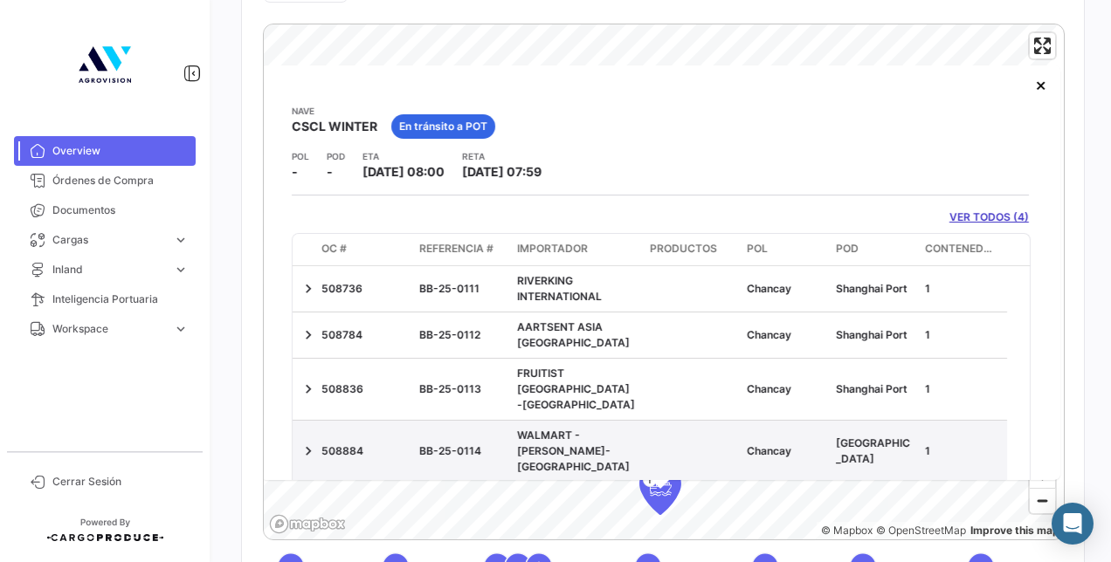
scroll to position [0, 0]
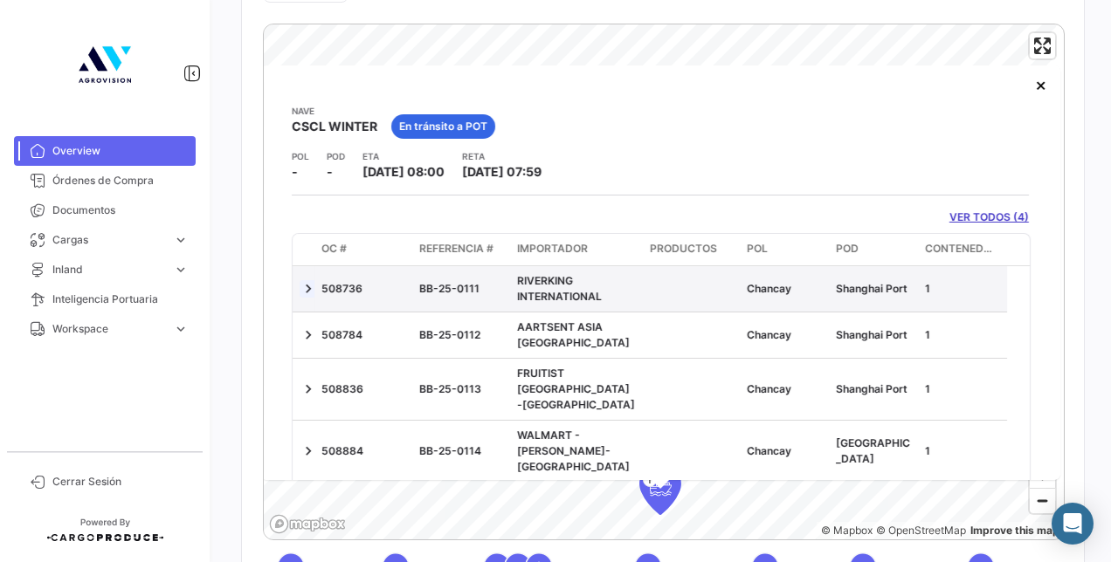
click at [316, 285] on link at bounding box center [307, 288] width 17 height 17
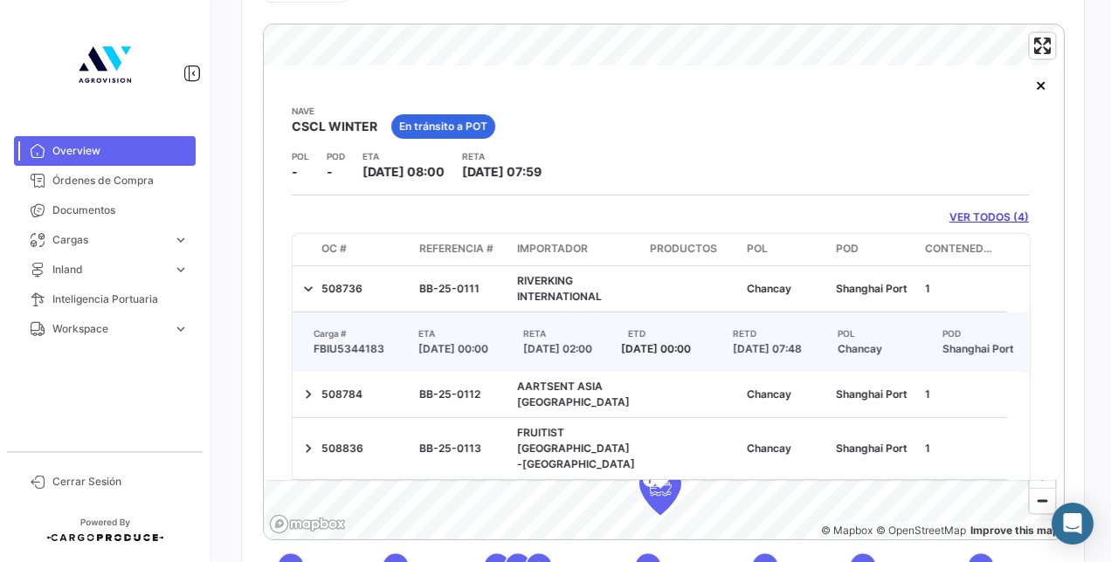
click at [952, 217] on link "VER TODOS (4)" at bounding box center [988, 218] width 79 height 16
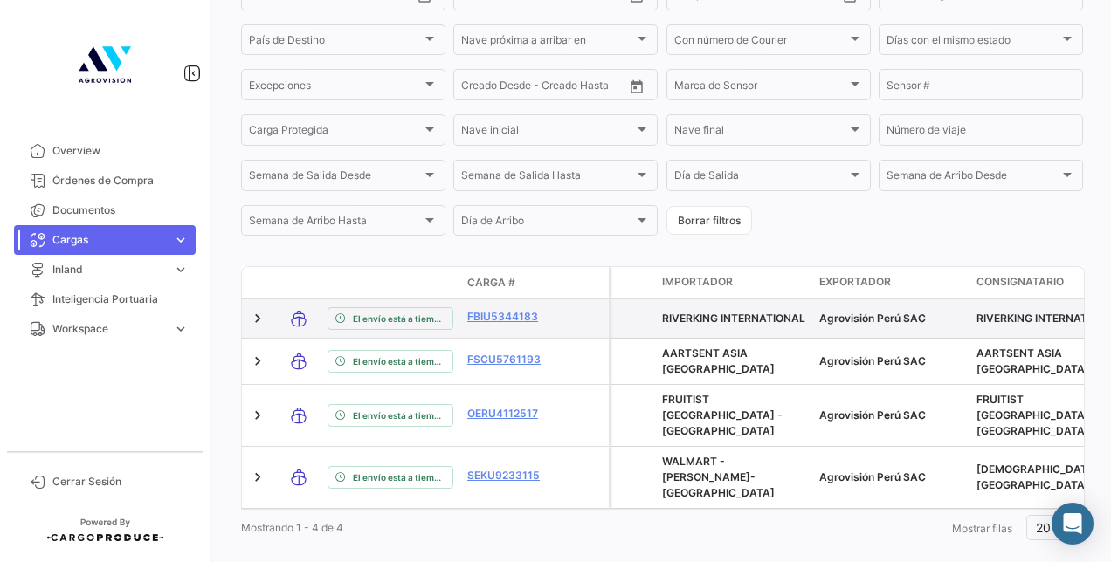
scroll to position [453, 0]
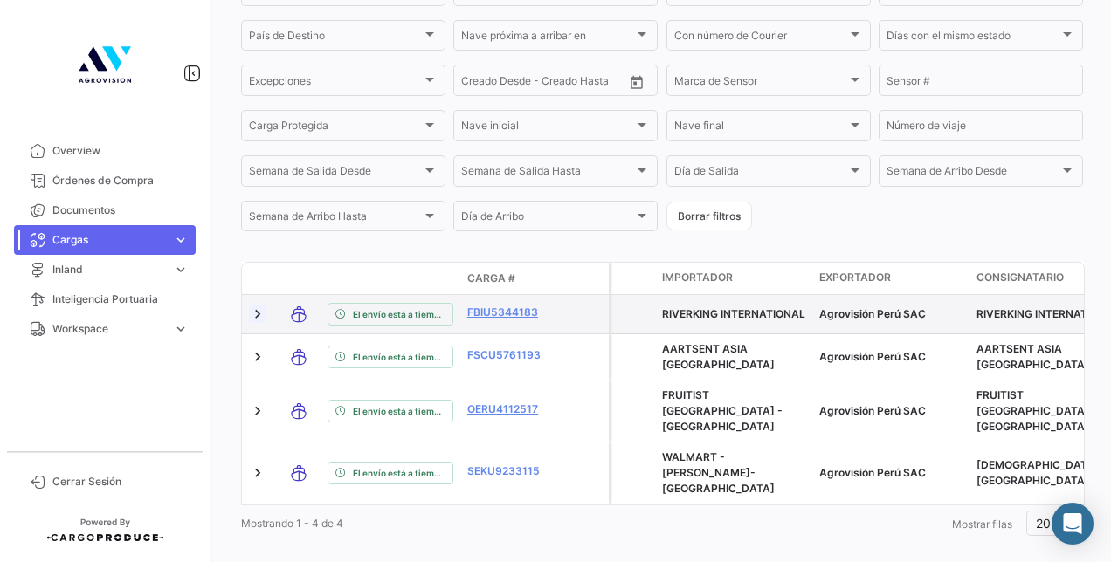
click at [256, 323] on link at bounding box center [257, 314] width 17 height 17
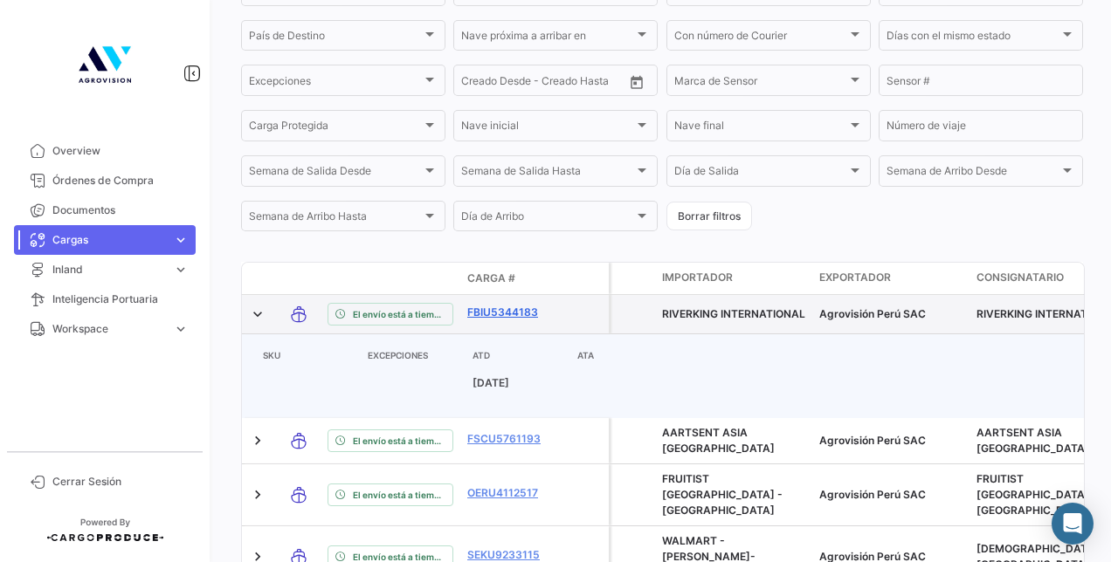
click at [508, 317] on link "FBIU5344183" at bounding box center [512, 313] width 91 height 16
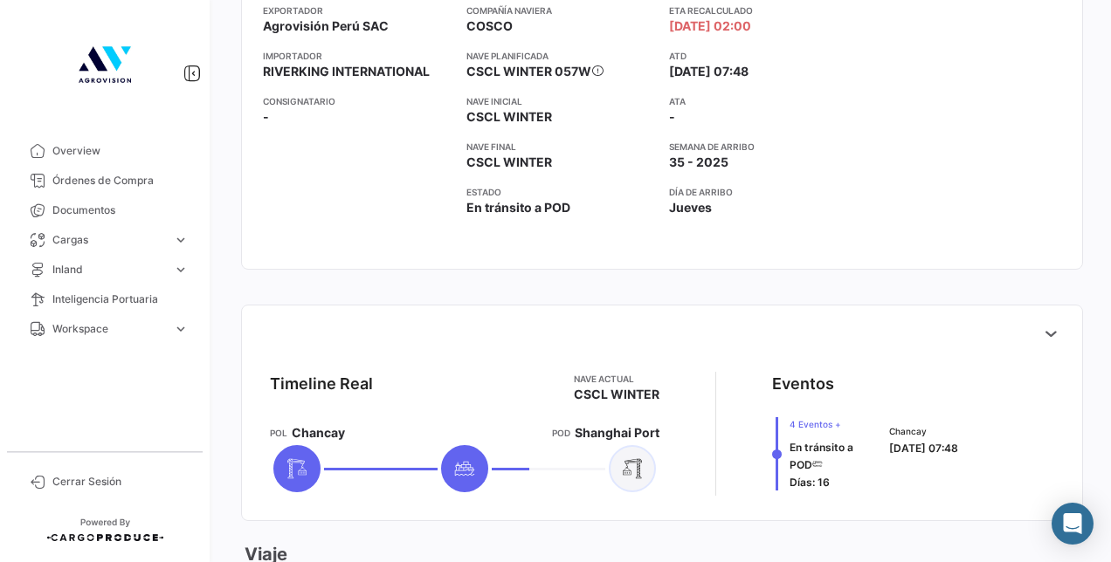
scroll to position [611, 0]
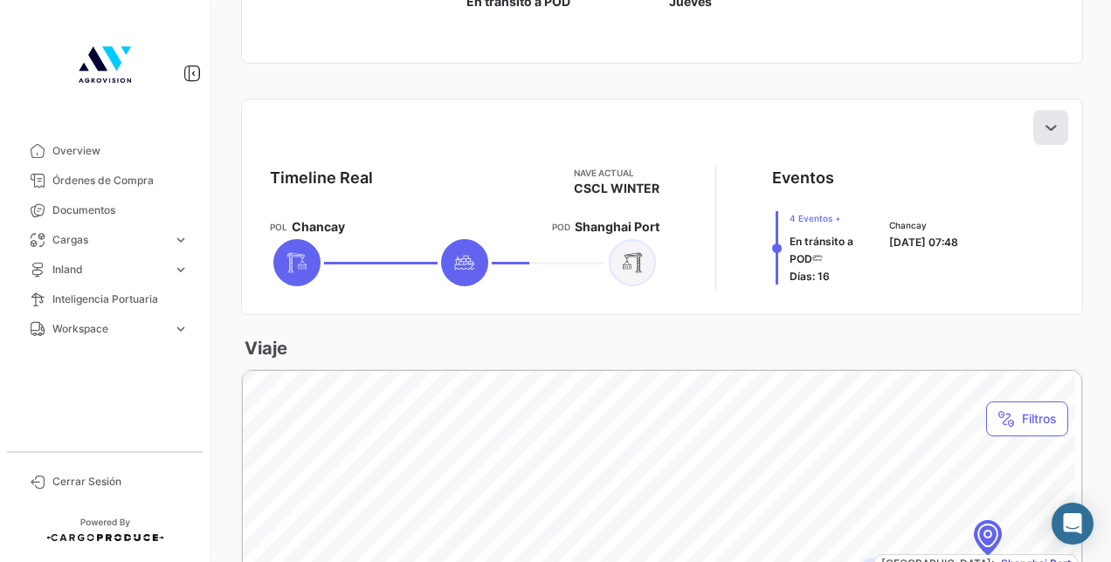
click at [1042, 127] on icon at bounding box center [1050, 127] width 17 height 17
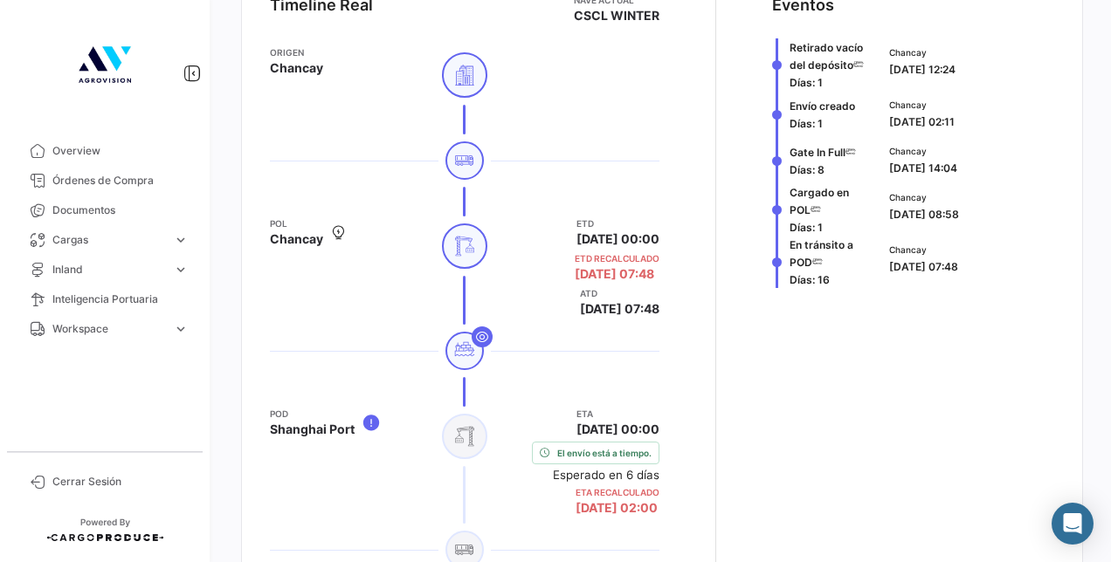
scroll to position [812, 0]
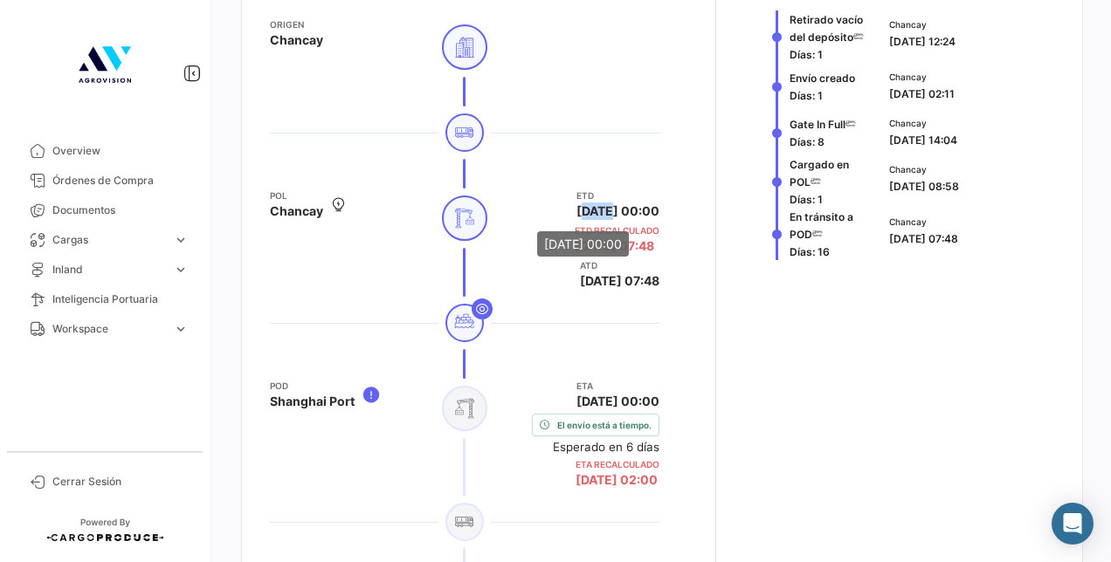
drag, startPoint x: 540, startPoint y: 210, endPoint x: 571, endPoint y: 208, distance: 31.5
click at [576, 208] on span "[DATE] 00:00" at bounding box center [617, 211] width 83 height 17
drag, startPoint x: 571, startPoint y: 208, endPoint x: 562, endPoint y: 207, distance: 8.8
click at [576, 207] on span "[DATE] 00:00" at bounding box center [617, 211] width 83 height 17
click at [574, 249] on span "[DATE] 07:48" at bounding box center [613, 245] width 79 height 17
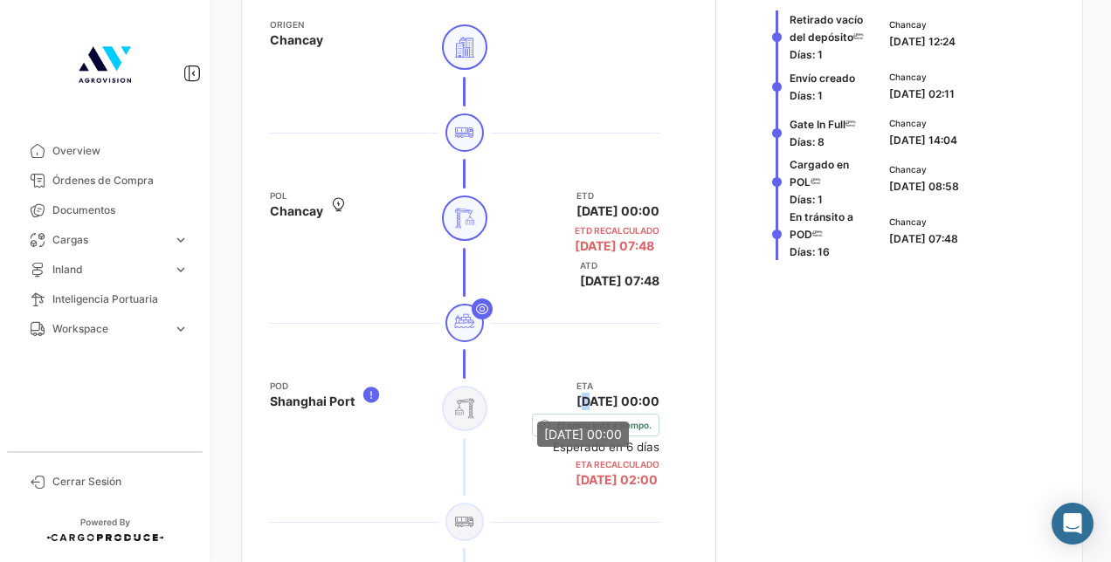
click at [576, 396] on span "[DATE] 00:00" at bounding box center [617, 401] width 83 height 17
click at [576, 401] on span "[DATE] 00:00" at bounding box center [617, 401] width 83 height 17
click at [576, 397] on span "[DATE] 00:00" at bounding box center [617, 401] width 83 height 17
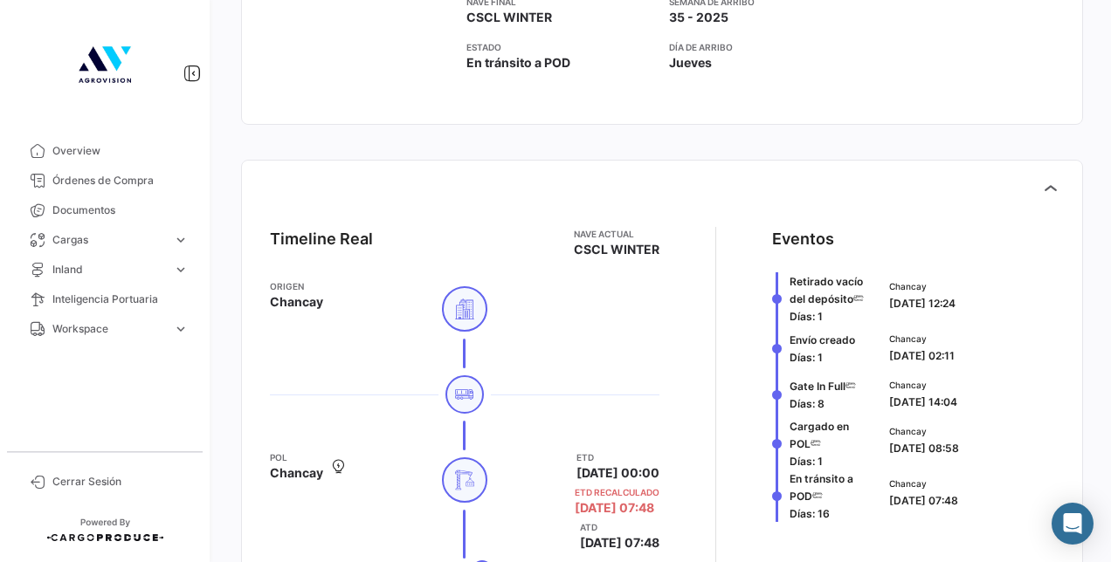
click at [105, 59] on img at bounding box center [104, 64] width 87 height 87
